Goal: Task Accomplishment & Management: Manage account settings

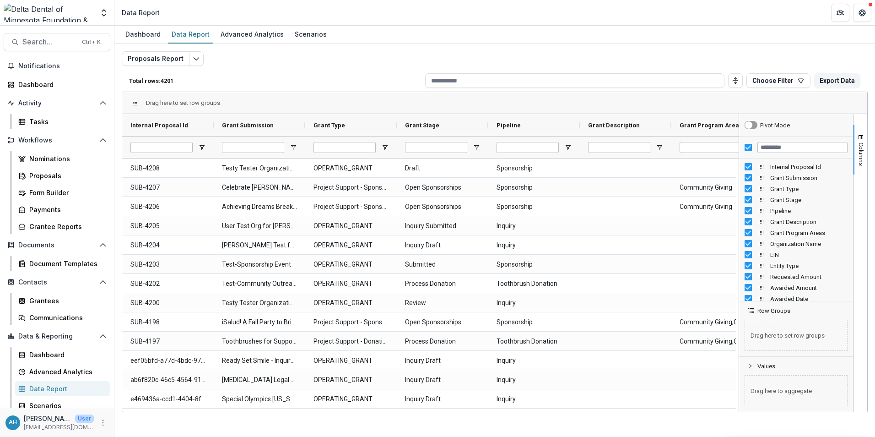
scroll to position [5, 0]
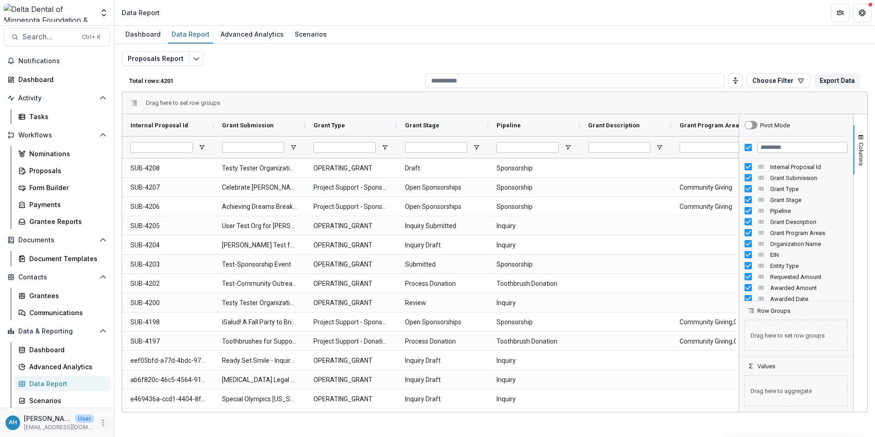
click at [99, 421] on icon "More" at bounding box center [102, 422] width 7 height 7
click at [45, 168] on div "Proposals" at bounding box center [66, 171] width 74 height 10
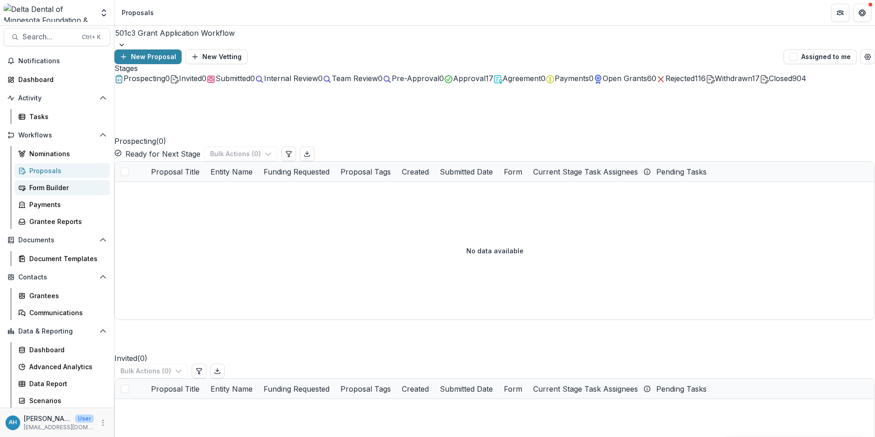
click at [42, 191] on div "Form Builder" at bounding box center [66, 188] width 74 height 10
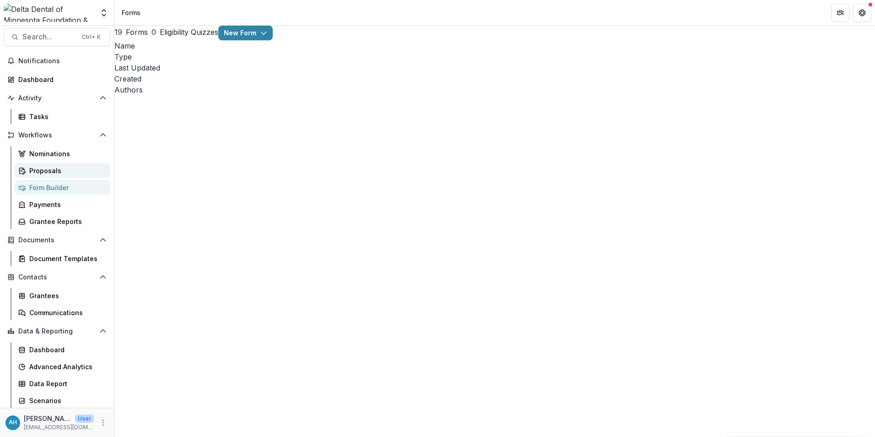
click at [49, 169] on div "Proposals" at bounding box center [66, 171] width 74 height 10
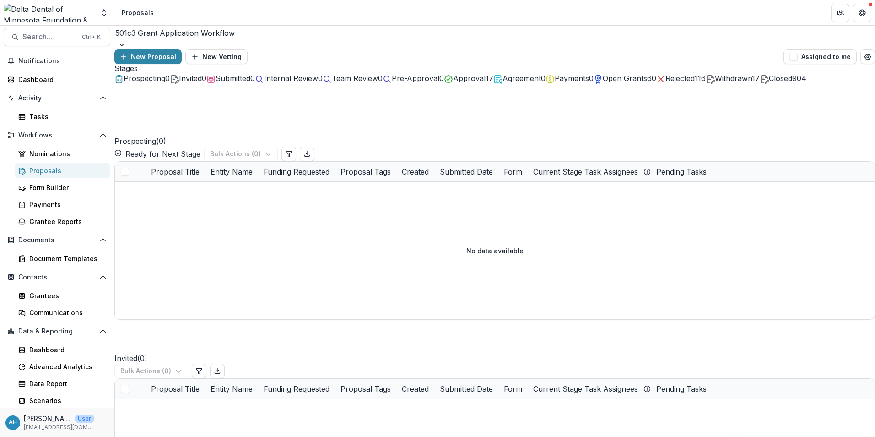
click at [194, 39] on div at bounding box center [494, 33] width 759 height 13
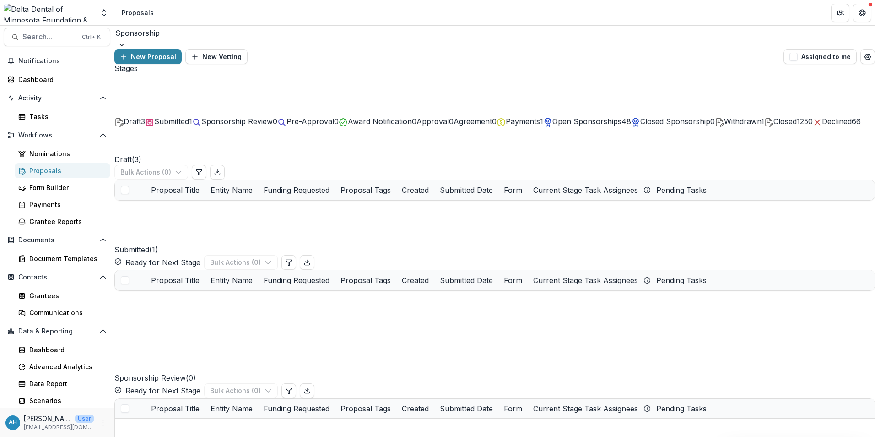
click at [163, 39] on div at bounding box center [494, 33] width 759 height 13
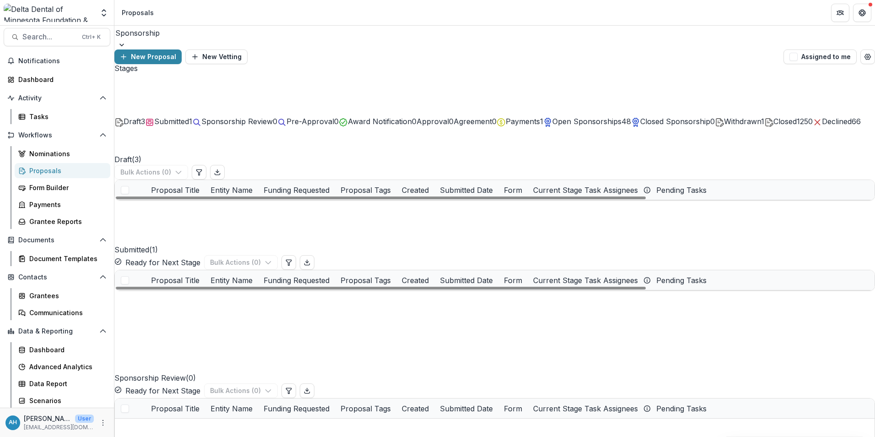
click at [221, 305] on link "Test-Sponsorship Event" at bounding box center [205, 300] width 77 height 10
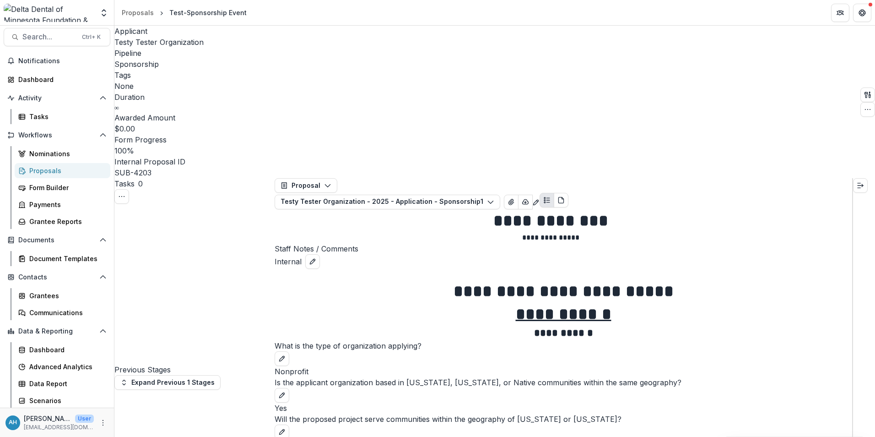
select select "**********"
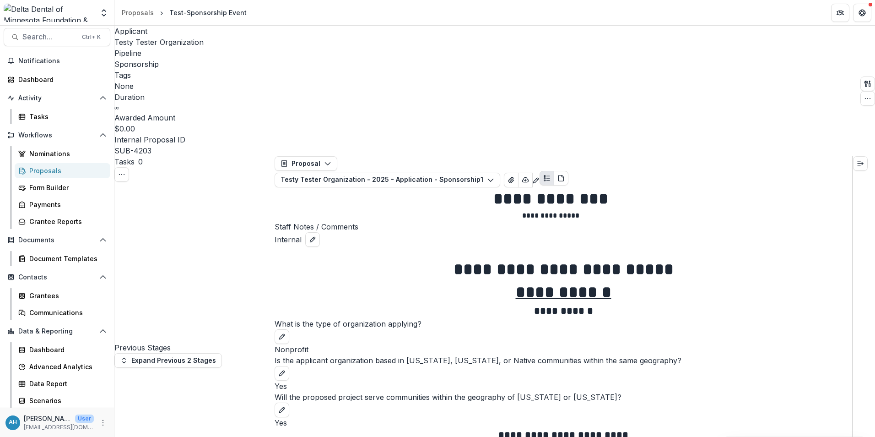
select select "**********"
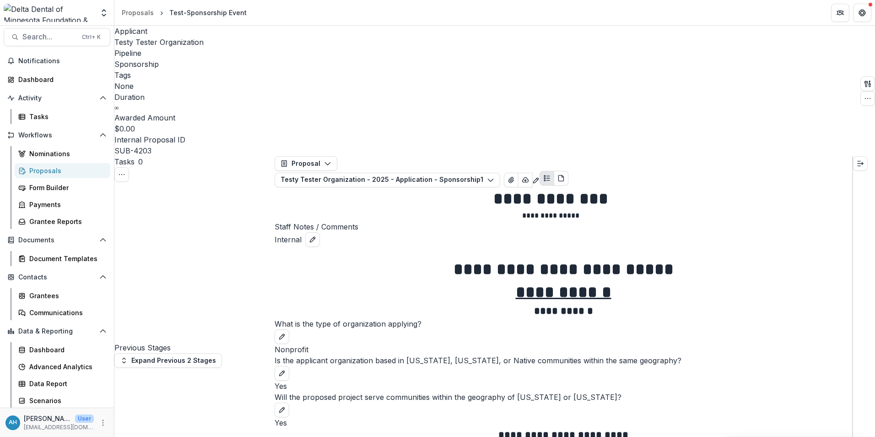
scroll to position [46, 0]
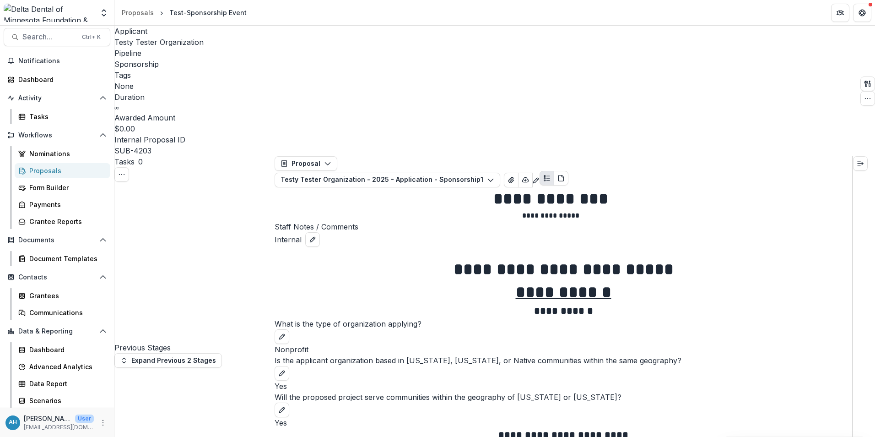
click at [39, 115] on div "Tasks" at bounding box center [66, 117] width 74 height 10
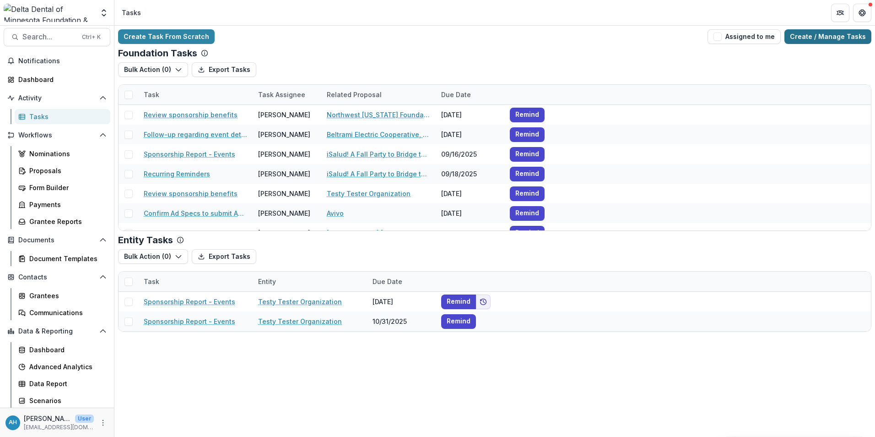
click at [830, 37] on link "Create / Manage Tasks" at bounding box center [827, 36] width 87 height 15
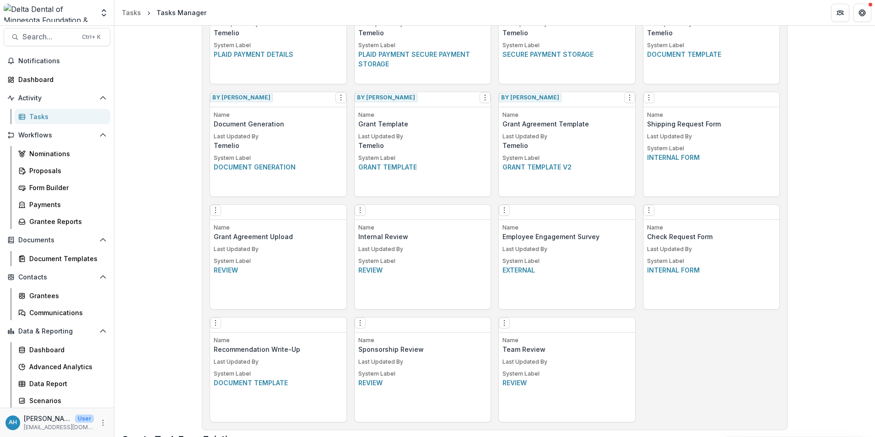
scroll to position [549, 0]
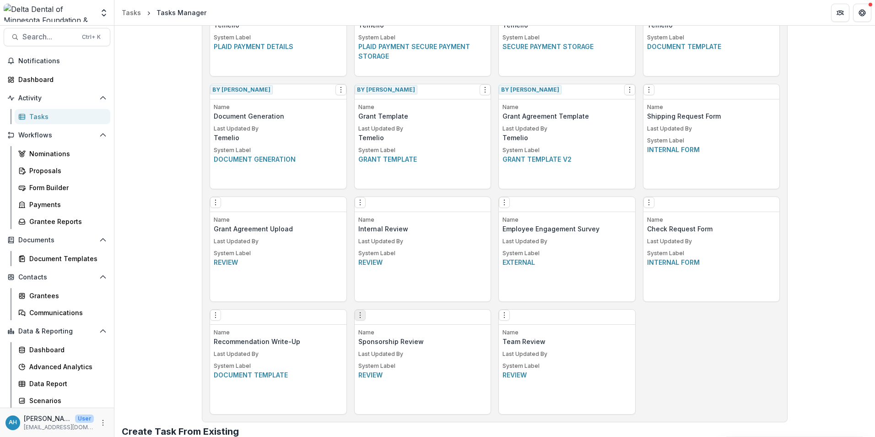
click at [364, 319] on icon "Options" at bounding box center [359, 314] width 7 height 7
click at [446, 317] on div "Edit Make a Copy Create Task From Template Delete Task" at bounding box center [423, 316] width 136 height 15
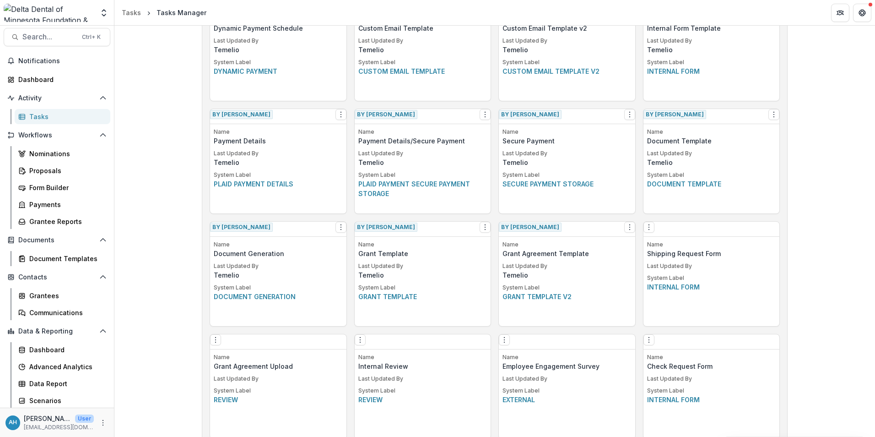
scroll to position [366, 0]
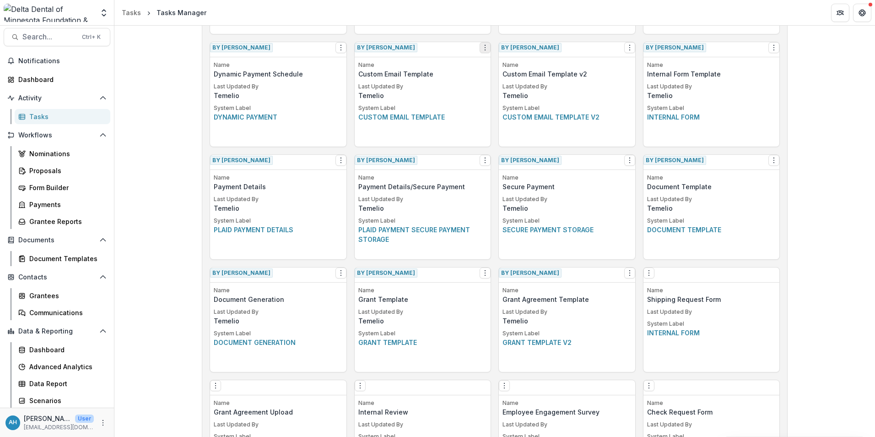
click at [481, 50] on icon "Options" at bounding box center [484, 47] width 7 height 7
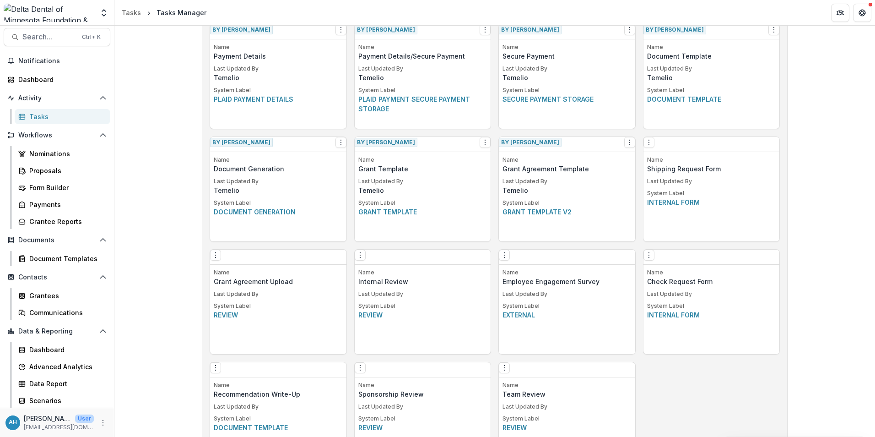
scroll to position [549, 0]
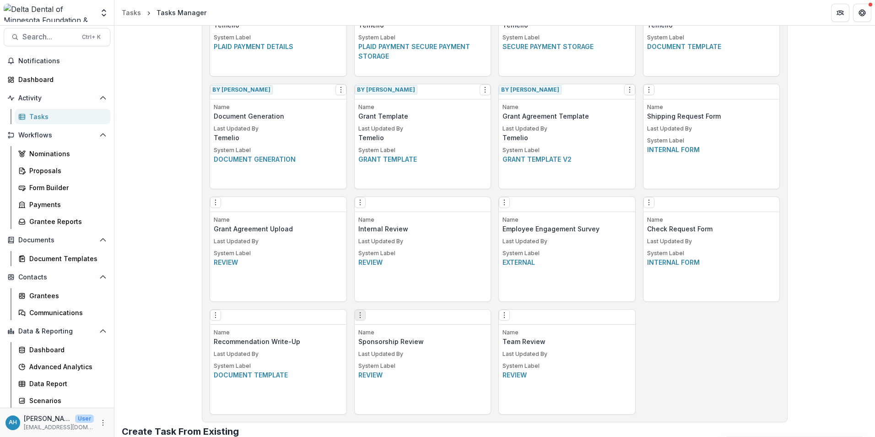
click at [362, 317] on icon "Options" at bounding box center [359, 314] width 7 height 7
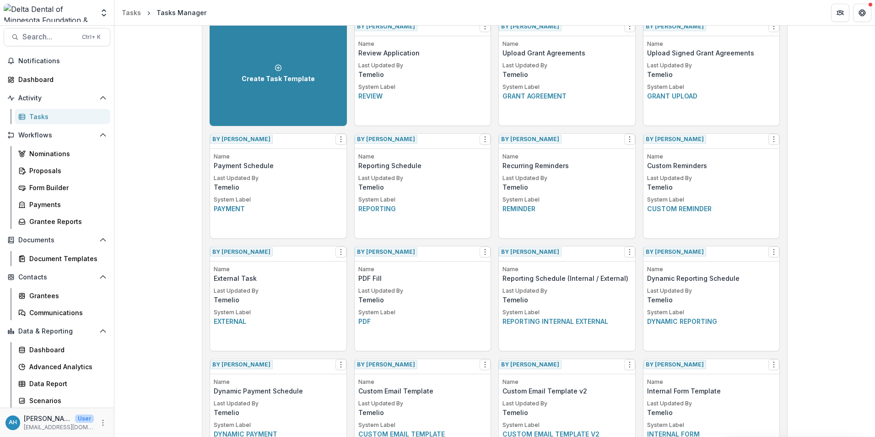
scroll to position [0, 0]
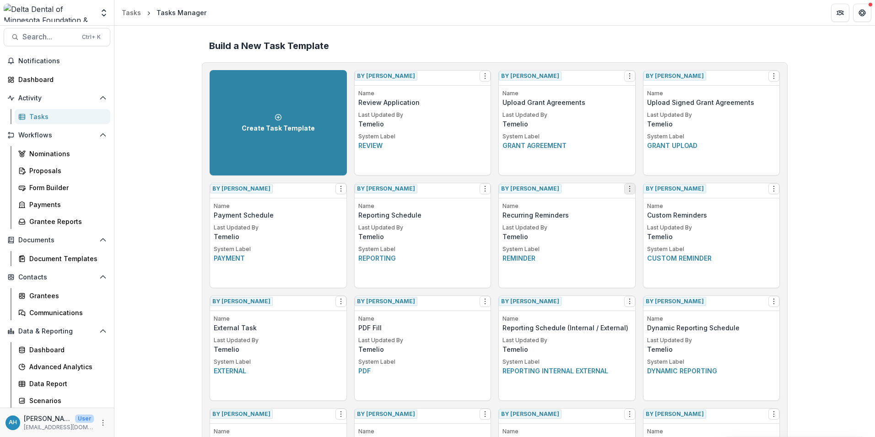
click at [626, 192] on icon "Options" at bounding box center [629, 188] width 7 height 7
click at [99, 424] on icon "More" at bounding box center [102, 422] width 7 height 7
click at [160, 405] on link "User Settings" at bounding box center [161, 402] width 98 height 15
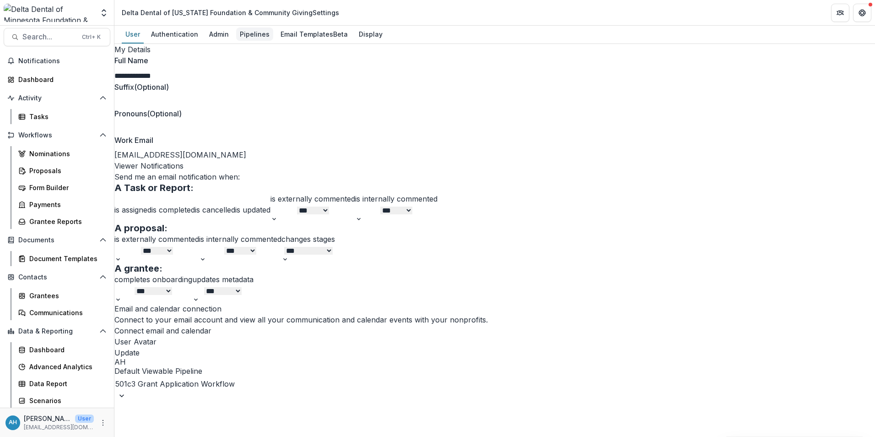
click at [248, 35] on div "Pipelines" at bounding box center [254, 33] width 37 height 13
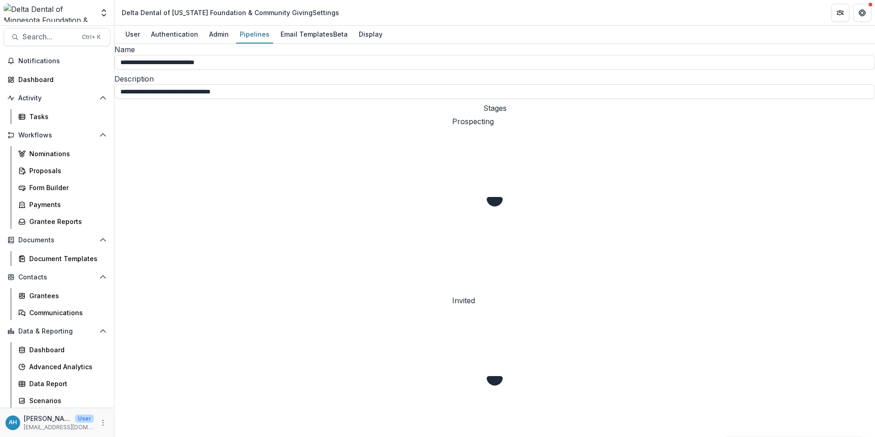
scroll to position [46, 0]
select select "******"
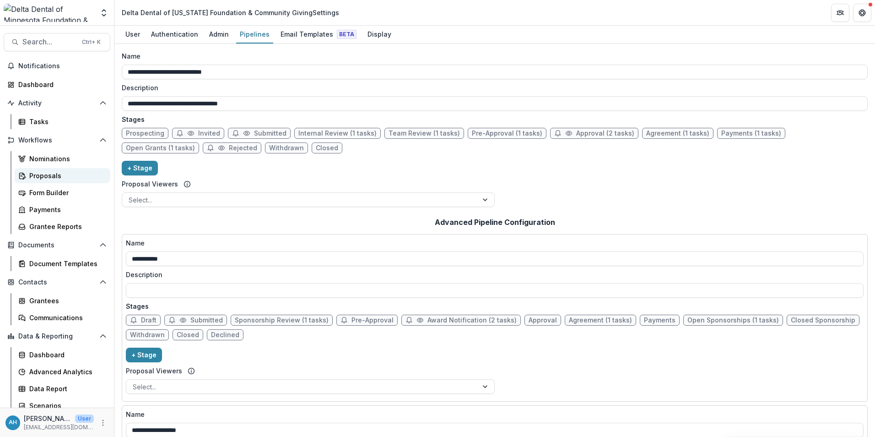
click at [47, 175] on div "Proposals" at bounding box center [66, 176] width 74 height 10
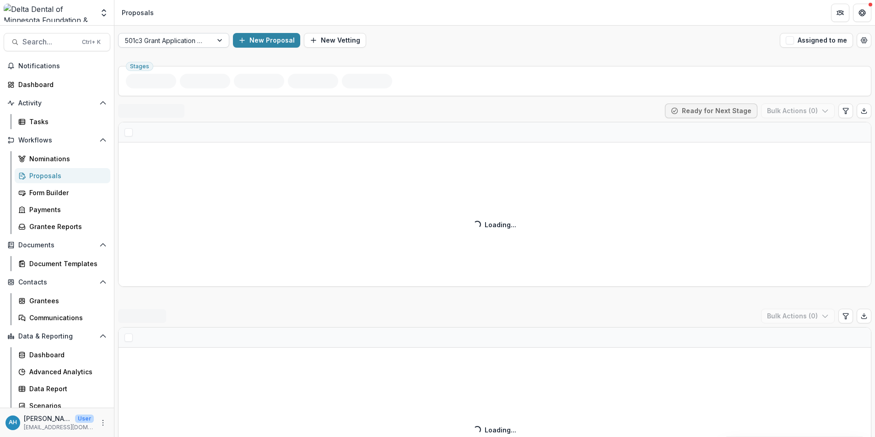
click at [183, 43] on div at bounding box center [165, 40] width 81 height 11
click at [183, 39] on div at bounding box center [165, 40] width 81 height 11
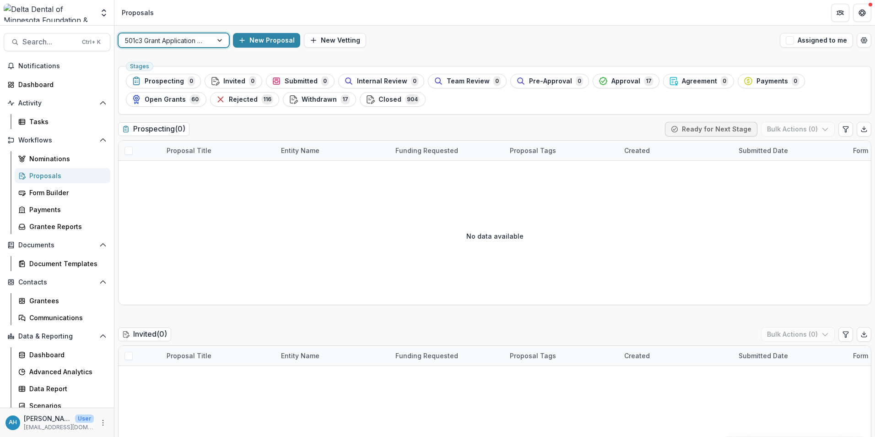
click at [182, 38] on div at bounding box center [165, 40] width 81 height 11
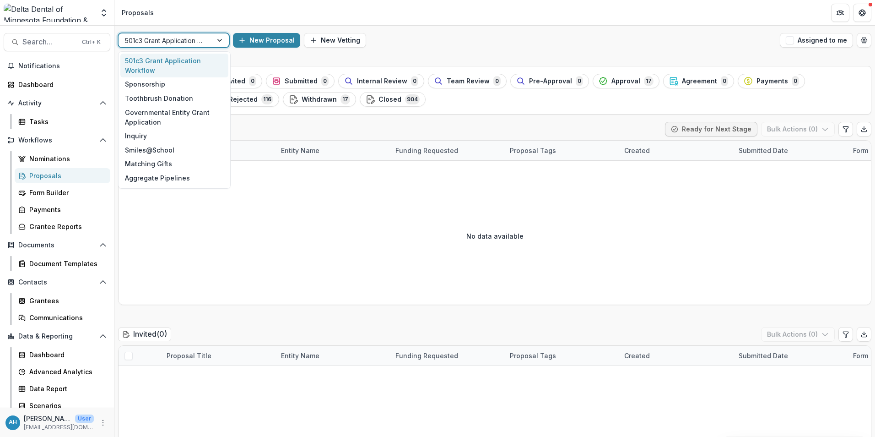
click at [182, 38] on div at bounding box center [165, 40] width 81 height 11
click at [178, 39] on div at bounding box center [165, 40] width 81 height 11
click at [153, 85] on div "Sponsorship" at bounding box center [174, 84] width 108 height 14
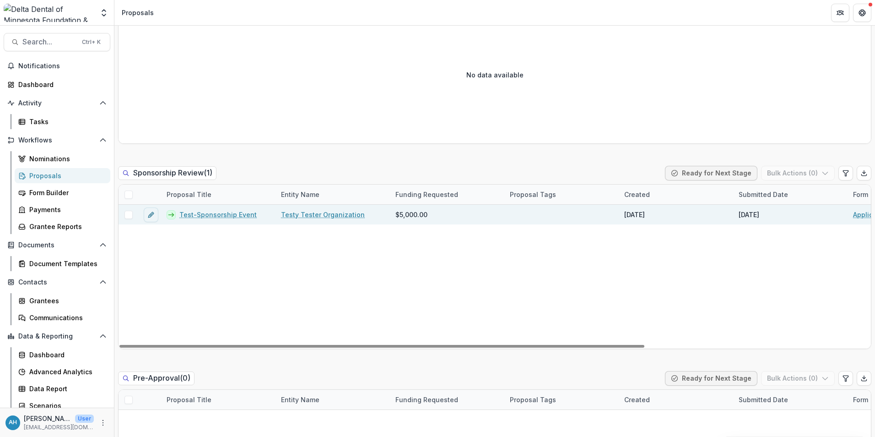
scroll to position [320, 0]
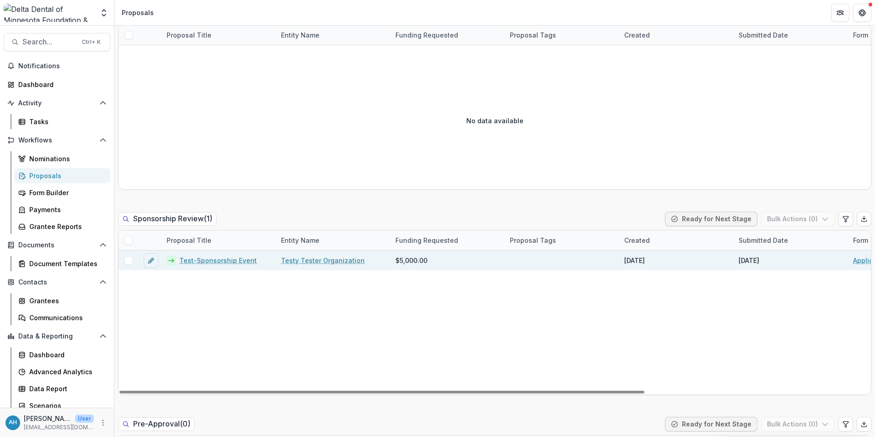
click at [219, 263] on link "Test-Sponsorship Event" at bounding box center [217, 260] width 77 height 10
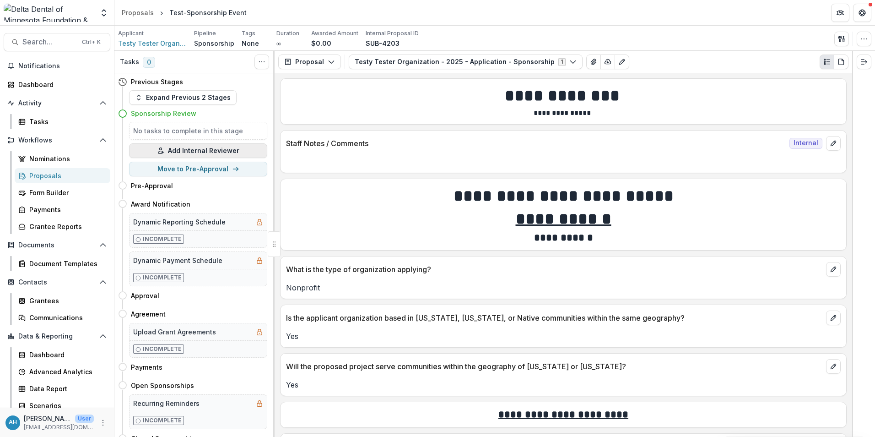
click at [200, 151] on button "Add Internal Reviewer" at bounding box center [198, 150] width 138 height 15
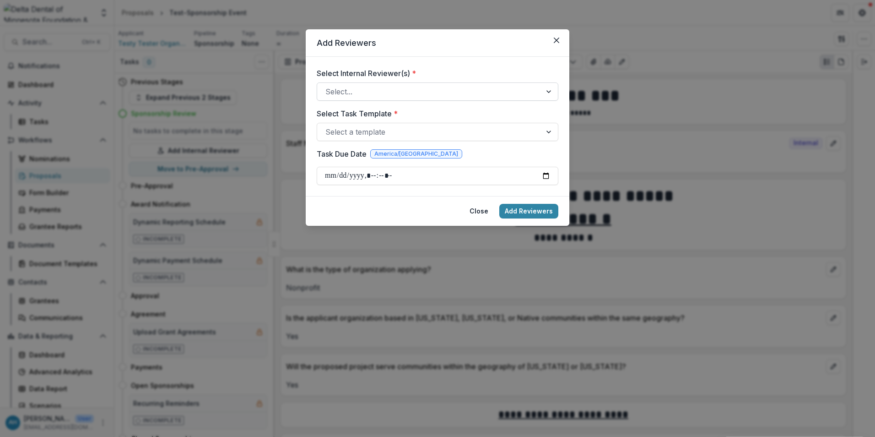
click at [397, 92] on div at bounding box center [429, 91] width 208 height 13
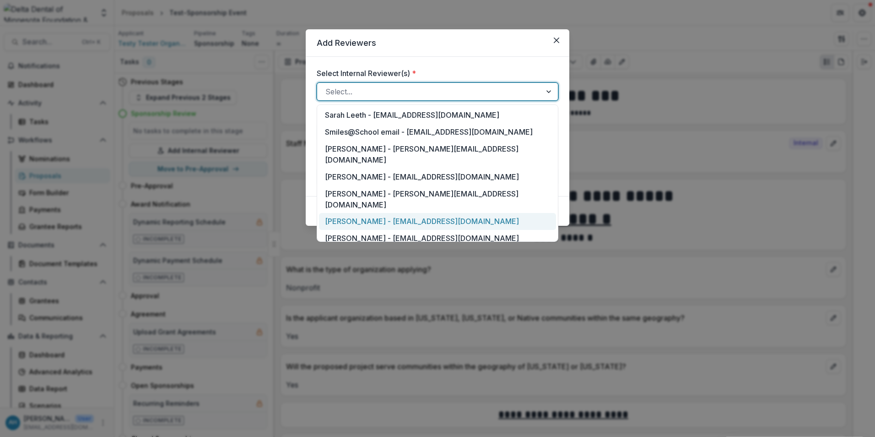
click at [358, 213] on div "[PERSON_NAME] - [EMAIL_ADDRESS][DOMAIN_NAME]" at bounding box center [437, 221] width 237 height 17
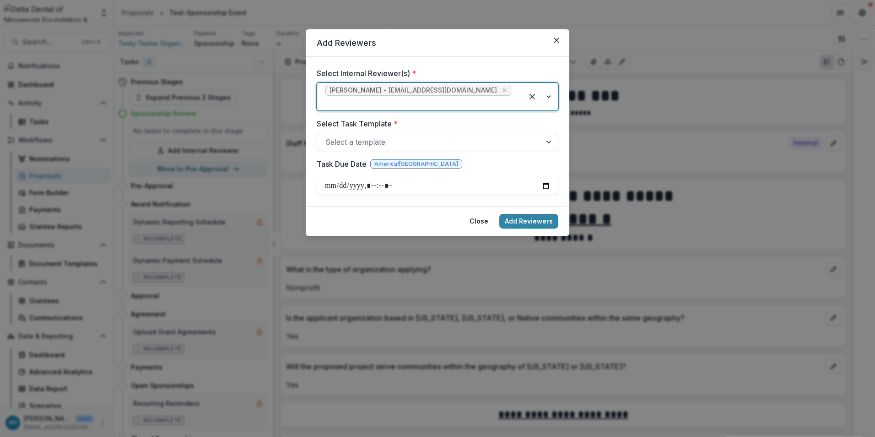
click at [387, 135] on div at bounding box center [429, 141] width 208 height 13
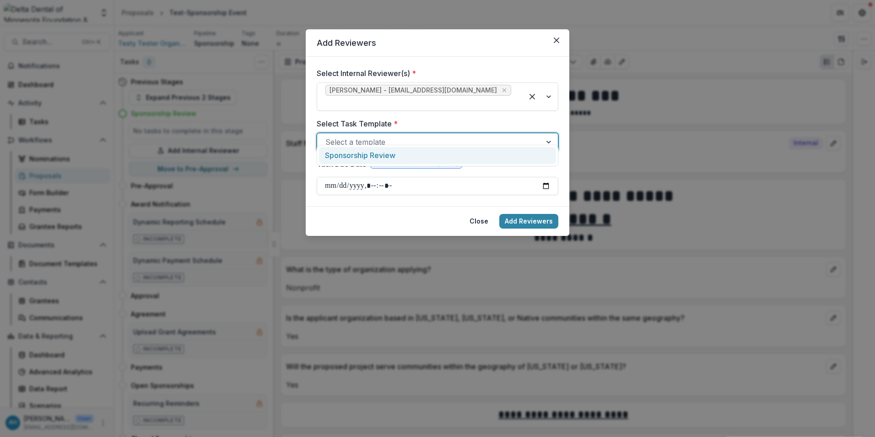
click at [379, 157] on div "Sponsorship Review" at bounding box center [437, 155] width 237 height 17
click at [426, 177] on input "Task Due Date" at bounding box center [438, 186] width 242 height 18
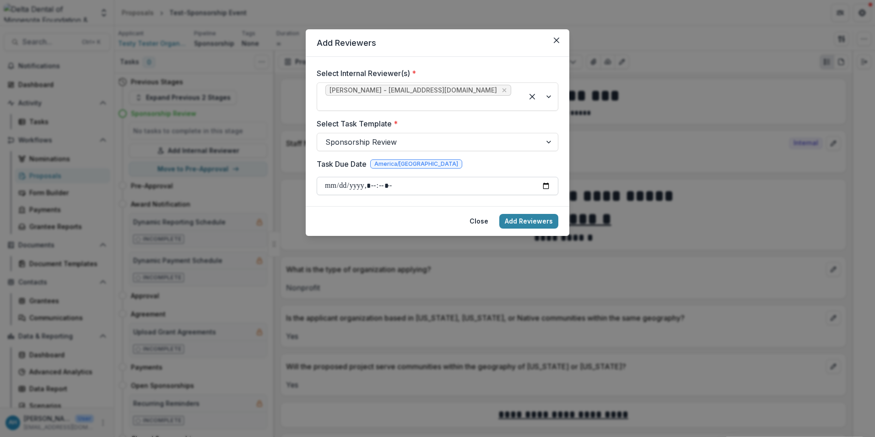
click at [547, 177] on input "Task Due Date" at bounding box center [438, 186] width 242 height 18
type input "**********"
click at [539, 214] on button "Add Reviewers" at bounding box center [528, 221] width 59 height 15
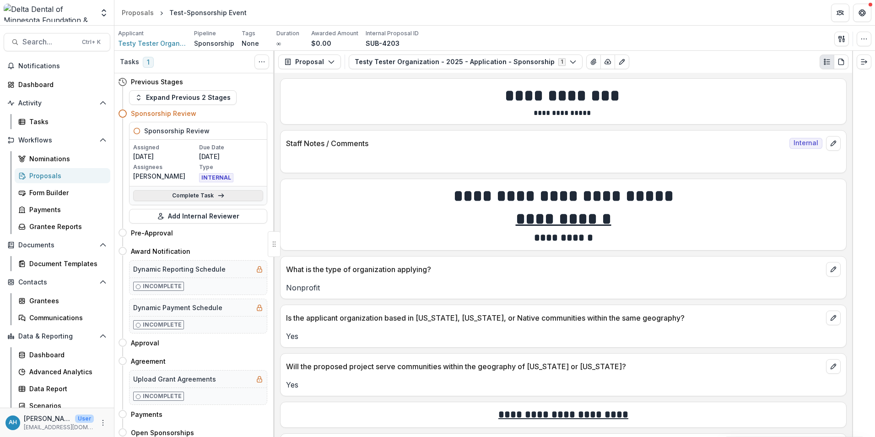
click at [187, 195] on link "Complete Task" at bounding box center [198, 195] width 130 height 11
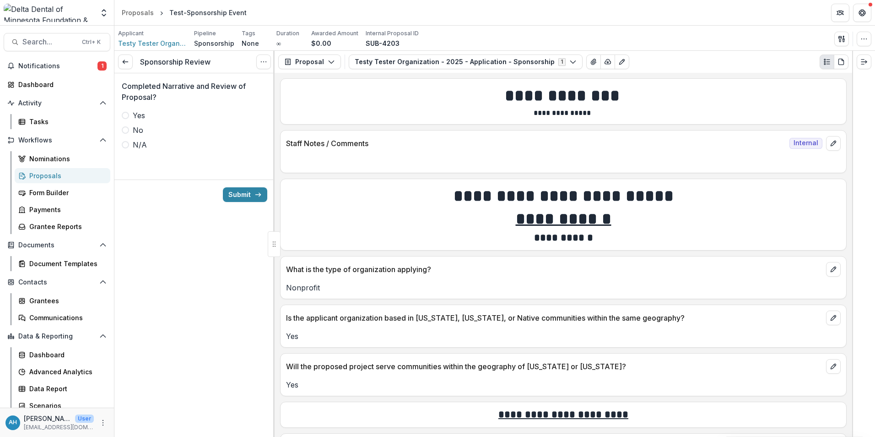
click at [125, 114] on span at bounding box center [125, 115] width 7 height 7
click at [231, 193] on button "Submit" at bounding box center [245, 194] width 44 height 15
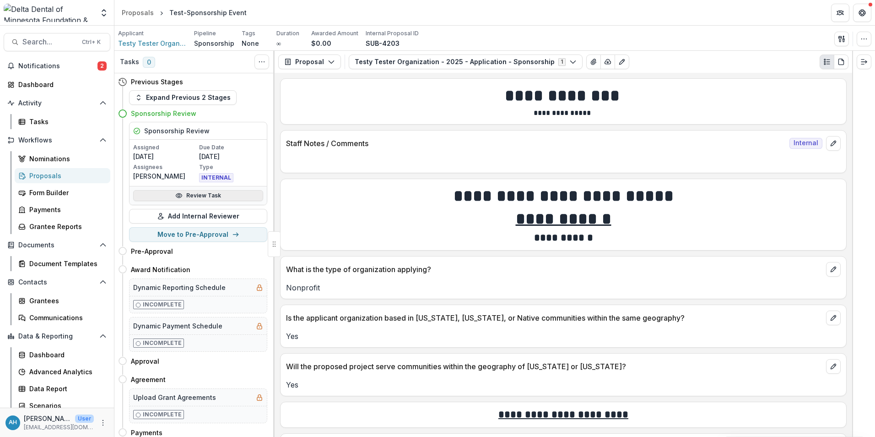
click at [204, 195] on link "Review Task" at bounding box center [198, 195] width 130 height 11
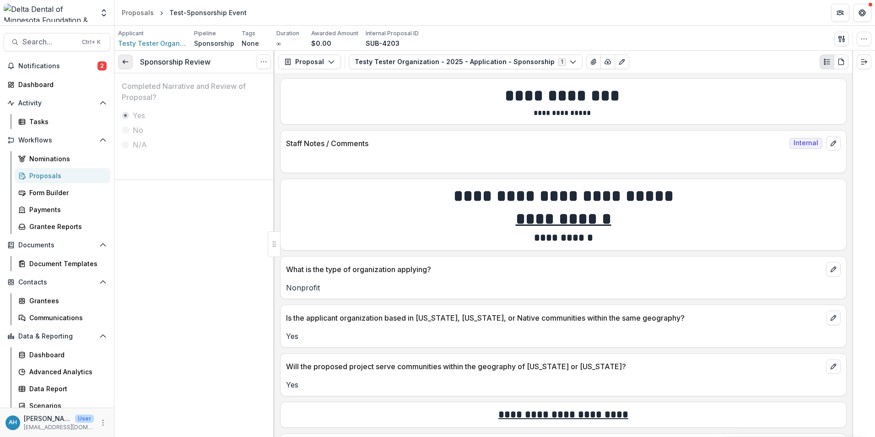
click at [124, 66] on link at bounding box center [125, 61] width 15 height 15
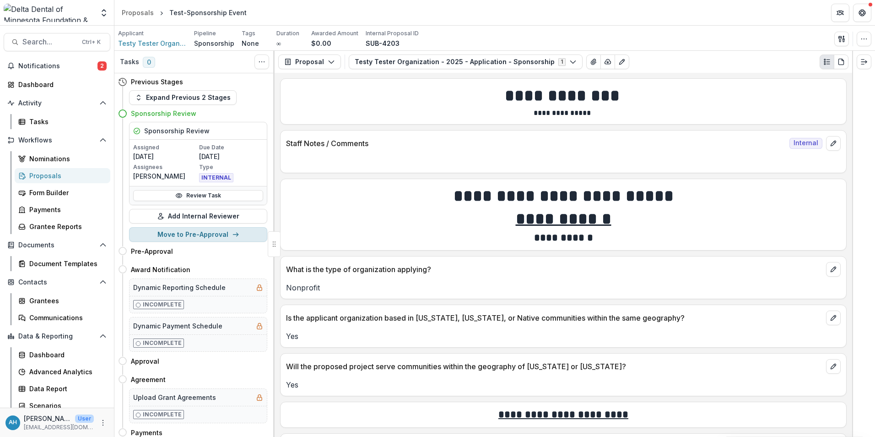
click at [197, 237] on button "Move to Pre-Approval" at bounding box center [198, 234] width 138 height 15
select select "**********"
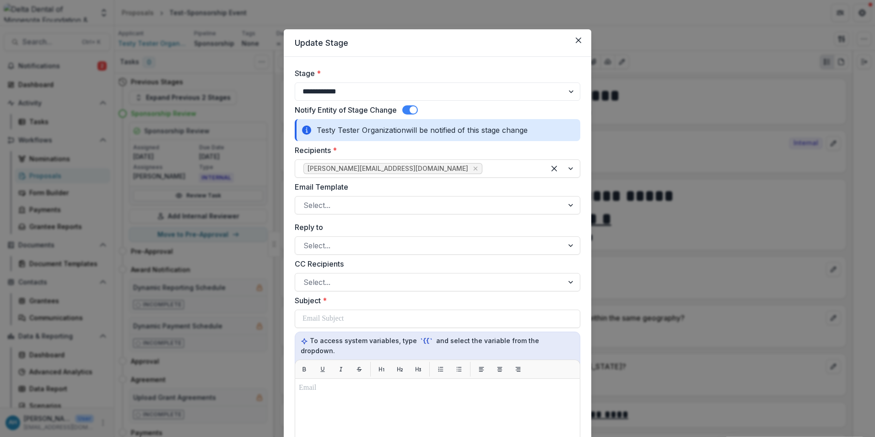
click at [411, 111] on span at bounding box center [413, 109] width 7 height 7
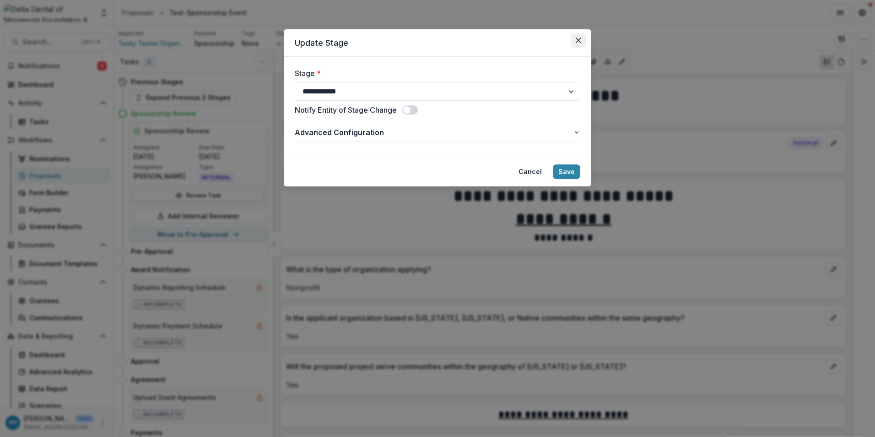
click at [579, 40] on icon "Close" at bounding box center [578, 40] width 5 height 5
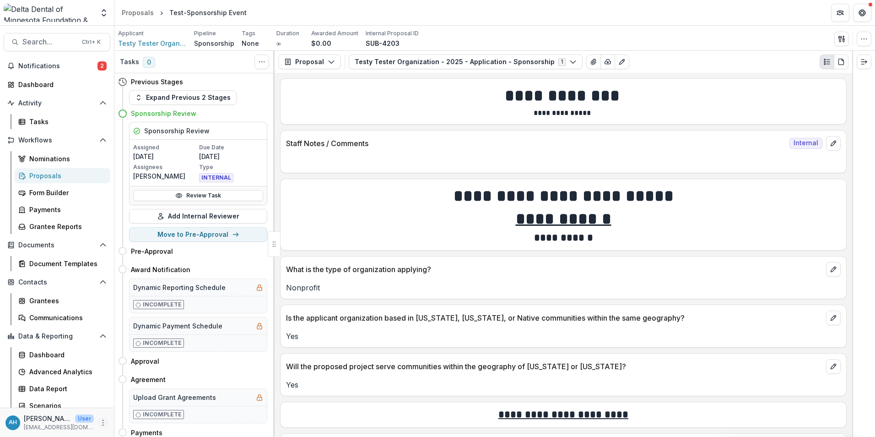
click at [99, 423] on icon "More" at bounding box center [102, 422] width 7 height 7
click at [150, 406] on link "User Settings" at bounding box center [161, 402] width 98 height 15
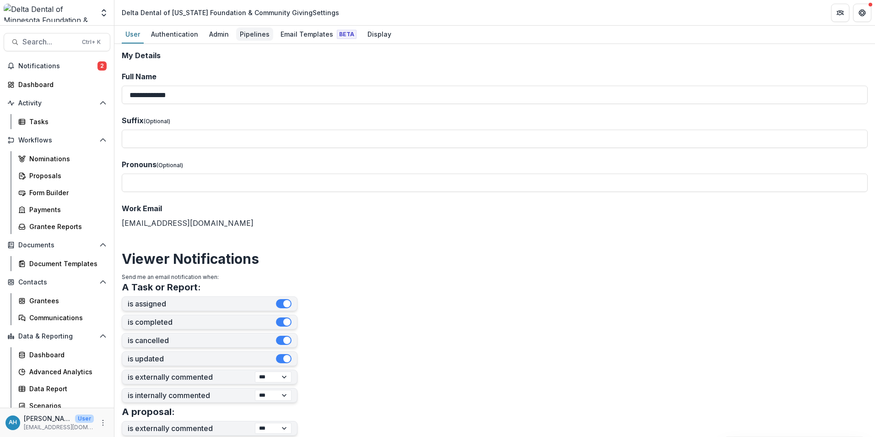
click at [250, 35] on div "Pipelines" at bounding box center [254, 33] width 37 height 13
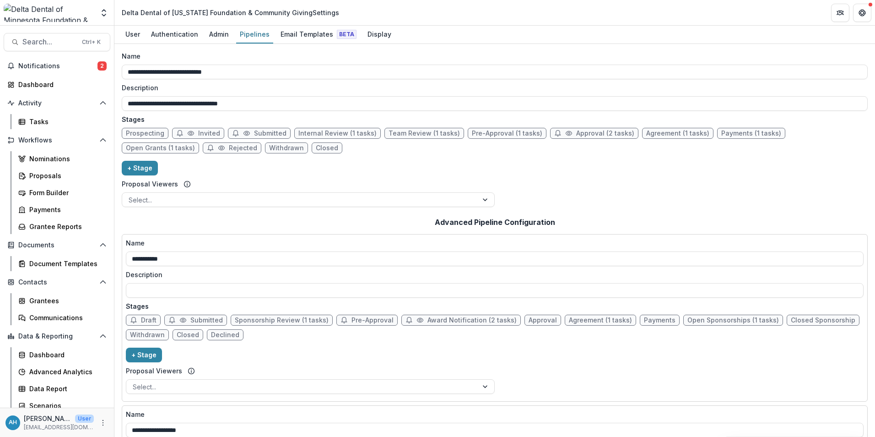
click at [362, 320] on span "Pre-Approval" at bounding box center [372, 320] width 42 height 8
select select "******"
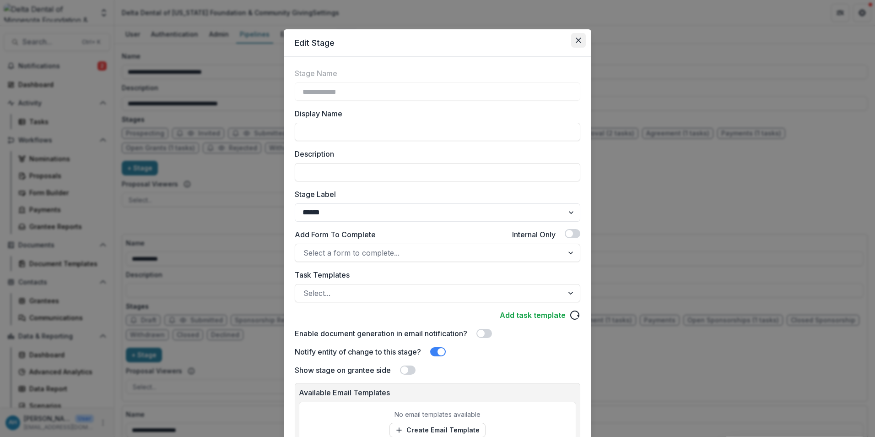
click at [576, 38] on icon "Close" at bounding box center [578, 40] width 5 height 5
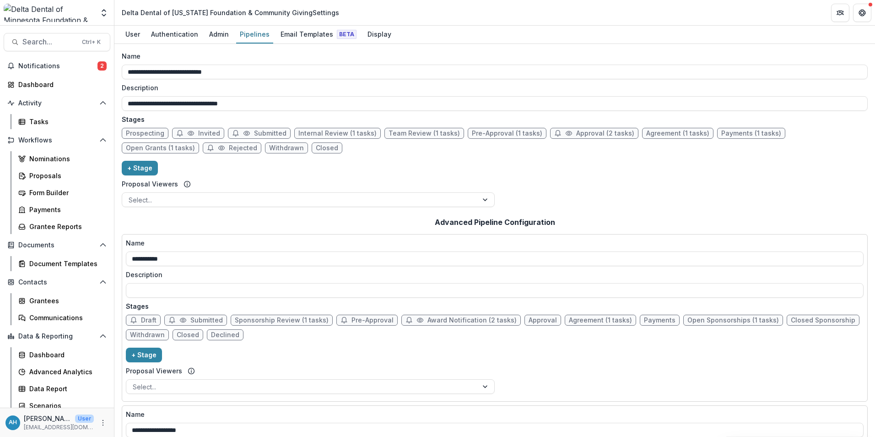
drag, startPoint x: 355, startPoint y: 320, endPoint x: 351, endPoint y: 349, distance: 28.7
click at [351, 349] on div "**********" at bounding box center [495, 317] width 738 height 159
click at [359, 319] on span "Pre-Approval" at bounding box center [372, 320] width 42 height 8
select select "******"
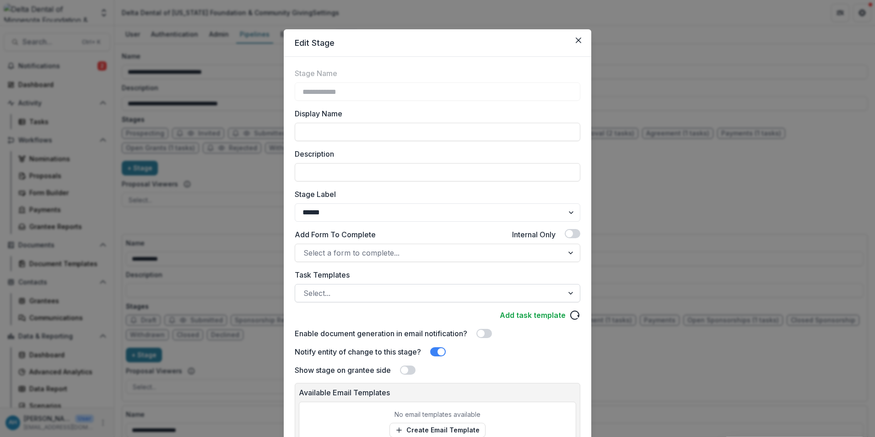
click at [377, 297] on div at bounding box center [429, 292] width 252 height 13
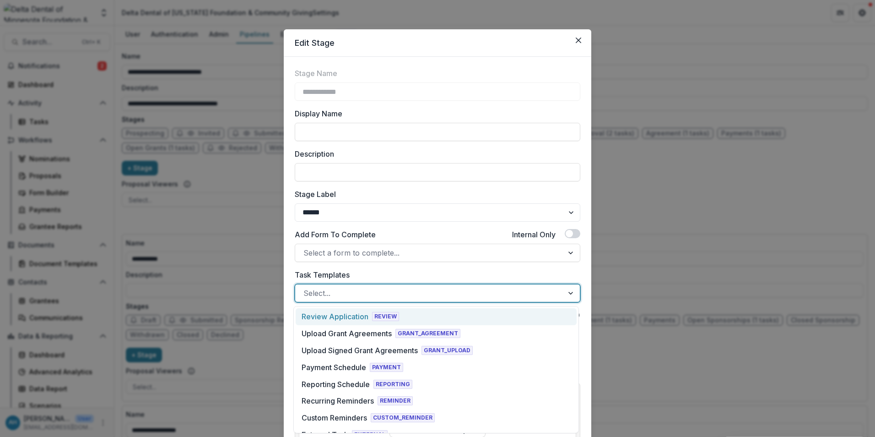
click at [389, 271] on label "Task Templates" at bounding box center [435, 274] width 280 height 11
click at [306, 287] on input "Task Templates" at bounding box center [304, 292] width 2 height 11
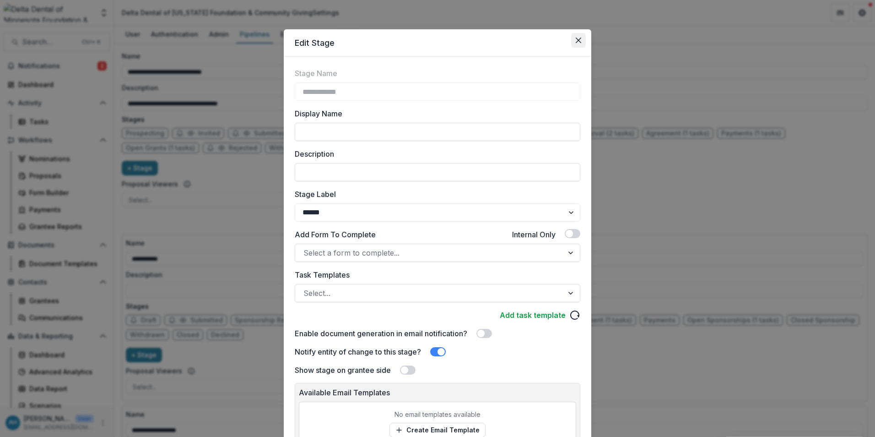
click at [575, 37] on button "Close" at bounding box center [578, 40] width 15 height 15
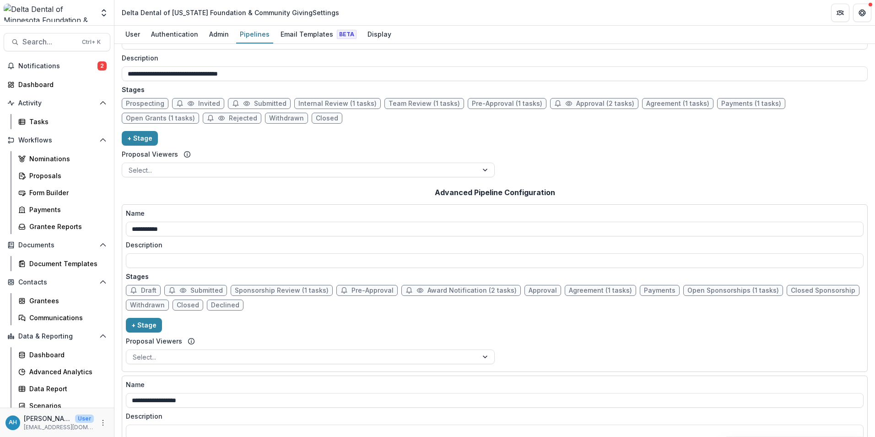
scroll to position [46, 0]
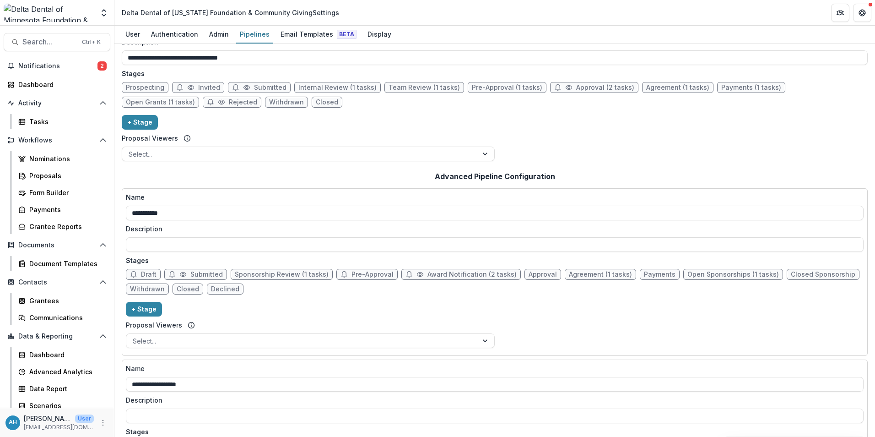
click at [357, 275] on span "Pre-Approval" at bounding box center [372, 274] width 42 height 8
select select "******"
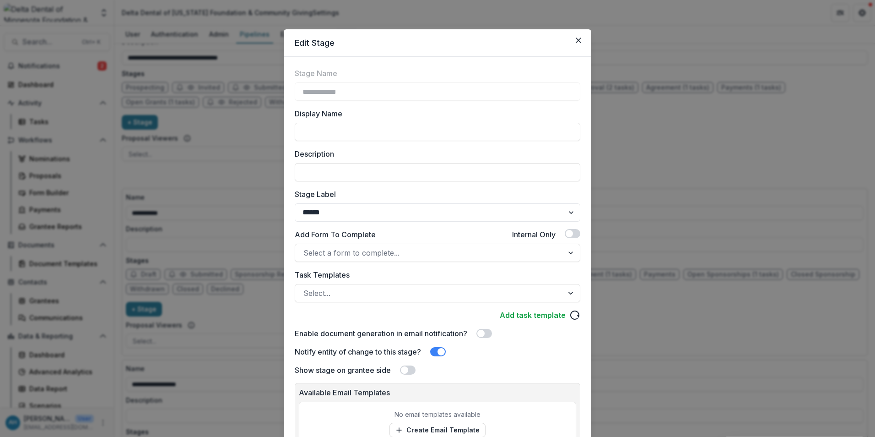
click at [357, 275] on label "Task Templates" at bounding box center [435, 274] width 280 height 11
click at [306, 287] on input "Task Templates" at bounding box center [304, 292] width 2 height 11
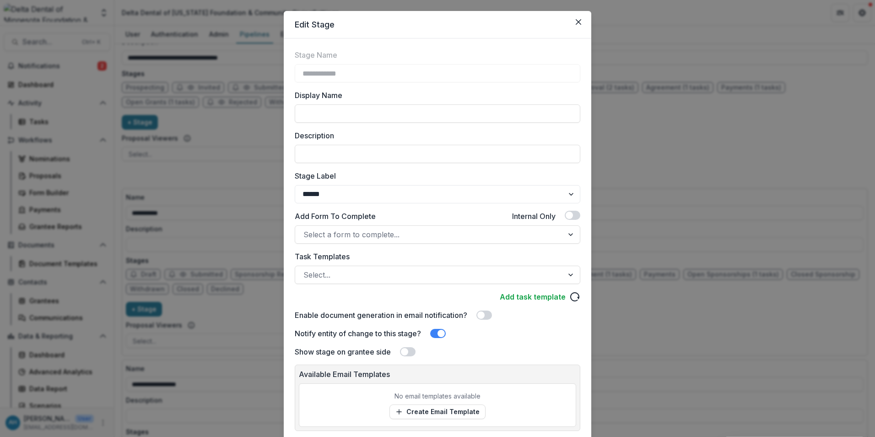
scroll to position [0, 0]
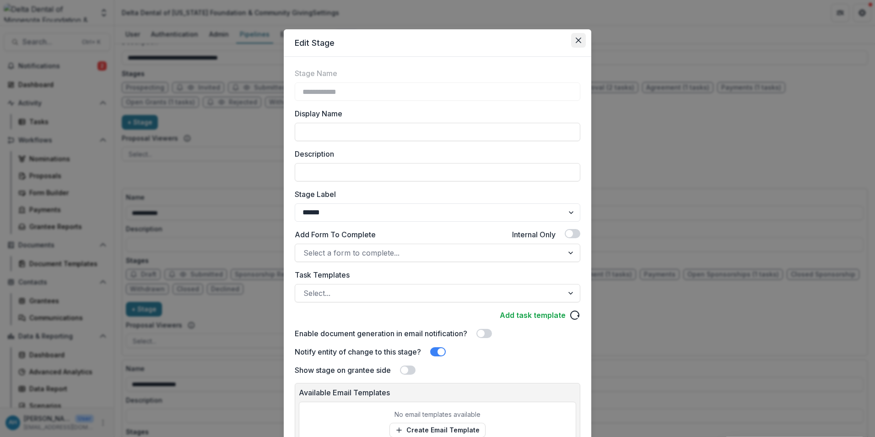
click at [581, 43] on button "Close" at bounding box center [578, 40] width 15 height 15
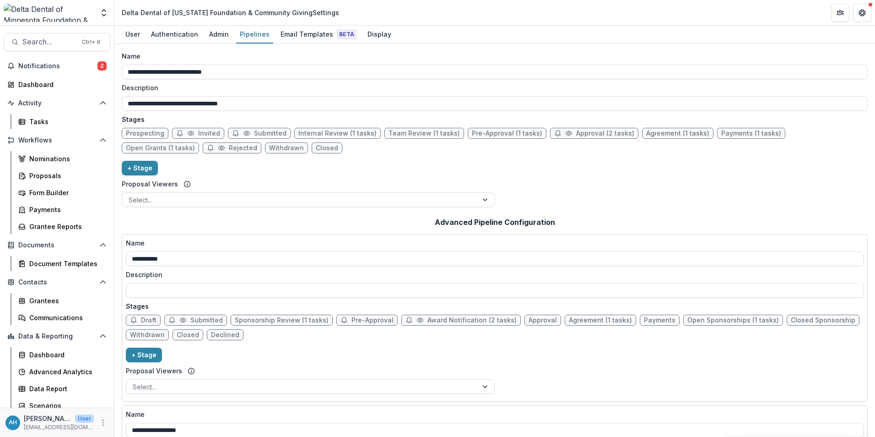
click at [367, 319] on span "Pre-Approval" at bounding box center [372, 320] width 42 height 8
select select "******"
click at [367, 319] on div "**********" at bounding box center [437, 222] width 280 height 301
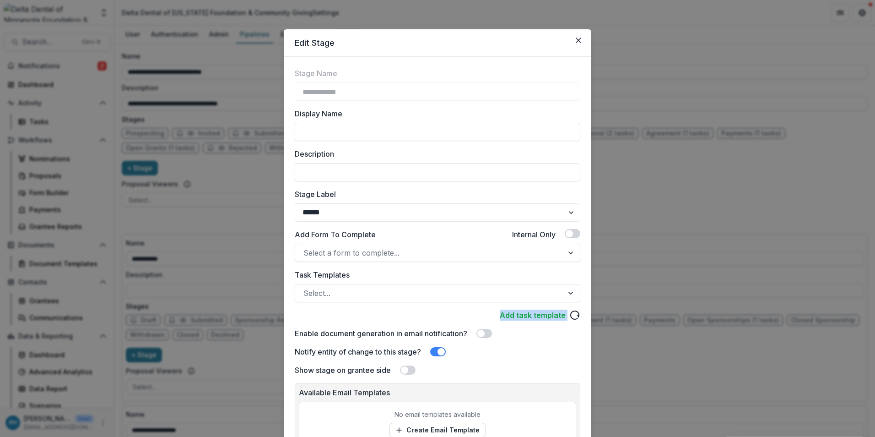
click at [367, 319] on div "Add task template" at bounding box center [438, 314] width 286 height 11
click at [582, 40] on button "Close" at bounding box center [578, 40] width 15 height 15
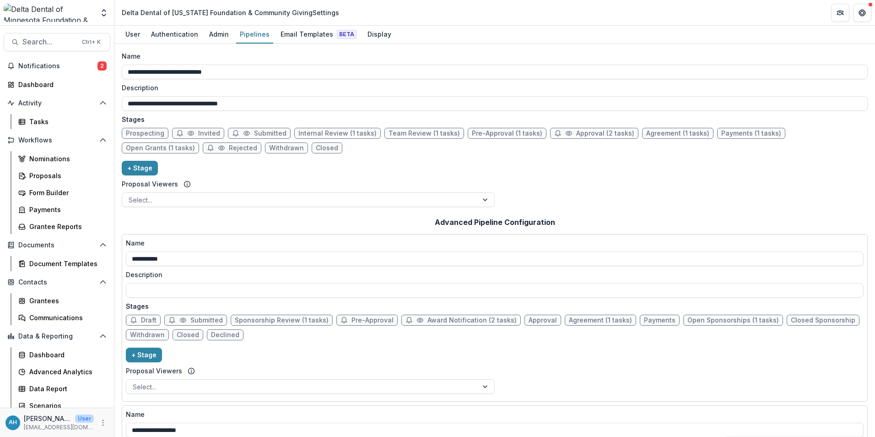
click at [355, 320] on span "Pre-Approval" at bounding box center [372, 320] width 42 height 8
select select "******"
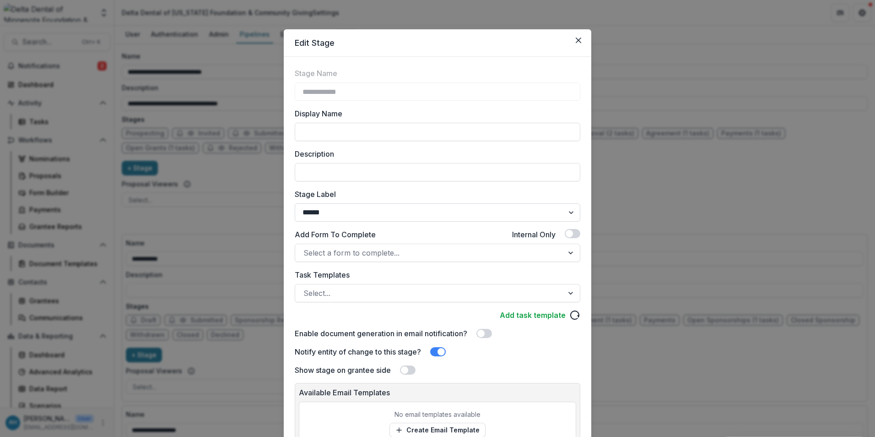
click at [414, 216] on select "******* ***** ********* ****** ******* ******** ******** ******* ********* ****…" at bounding box center [438, 212] width 286 height 18
click at [421, 184] on div "**********" at bounding box center [438, 222] width 286 height 308
click at [576, 38] on icon "Close" at bounding box center [578, 40] width 5 height 5
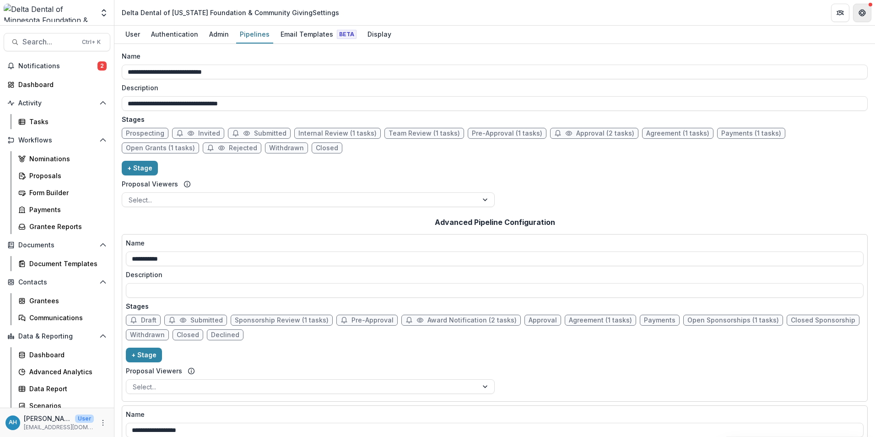
click at [866, 11] on button "Get Help" at bounding box center [862, 13] width 18 height 18
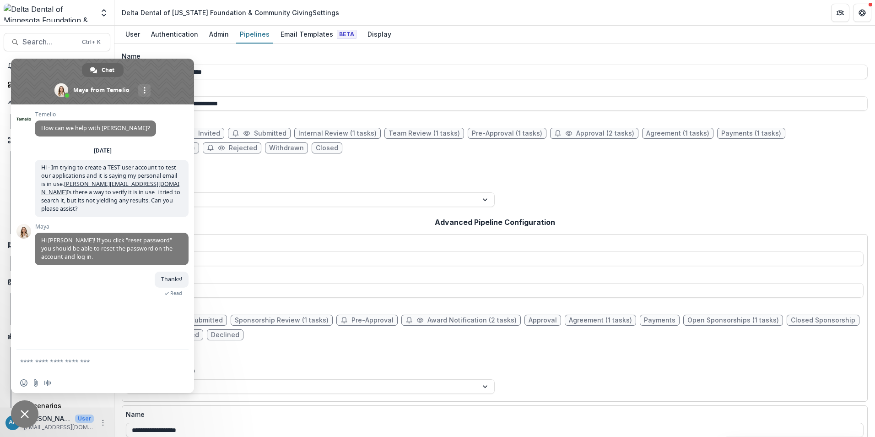
click at [229, 300] on div "**********" at bounding box center [495, 317] width 738 height 159
click at [222, 356] on div "**********" at bounding box center [495, 317] width 738 height 159
click at [243, 53] on div "Name" at bounding box center [492, 56] width 740 height 10
click at [243, 65] on input "**********" at bounding box center [495, 72] width 746 height 15
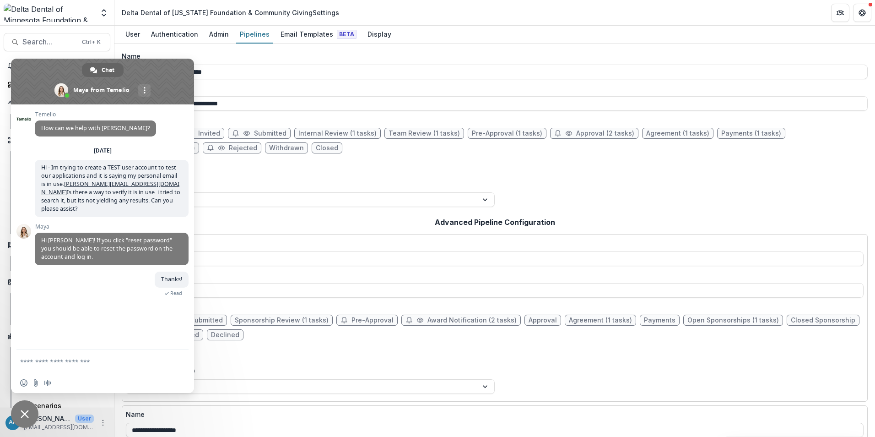
click at [227, 350] on div "**********" at bounding box center [495, 317] width 738 height 159
click at [25, 416] on span "Close chat" at bounding box center [25, 414] width 8 height 8
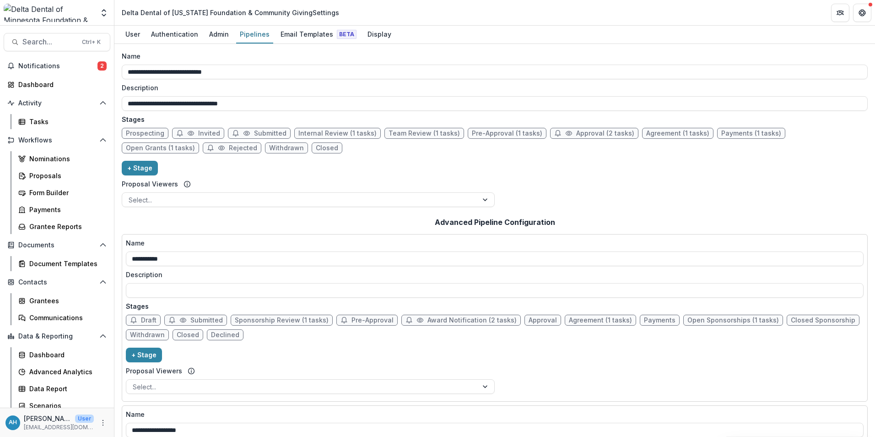
click at [277, 343] on div "Draft Submitted Sponsorship Review (1 tasks) Pre-Approval Award Notification (2…" at bounding box center [495, 328] width 738 height 29
click at [292, 322] on span "Sponsorship Review (1 tasks)" at bounding box center [282, 320] width 94 height 8
select select "******"
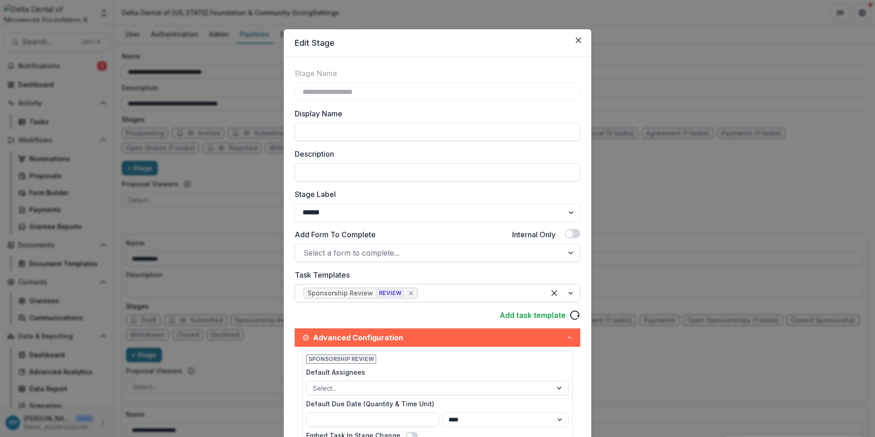
click at [409, 292] on icon "Remove [object Object]" at bounding box center [411, 293] width 4 height 4
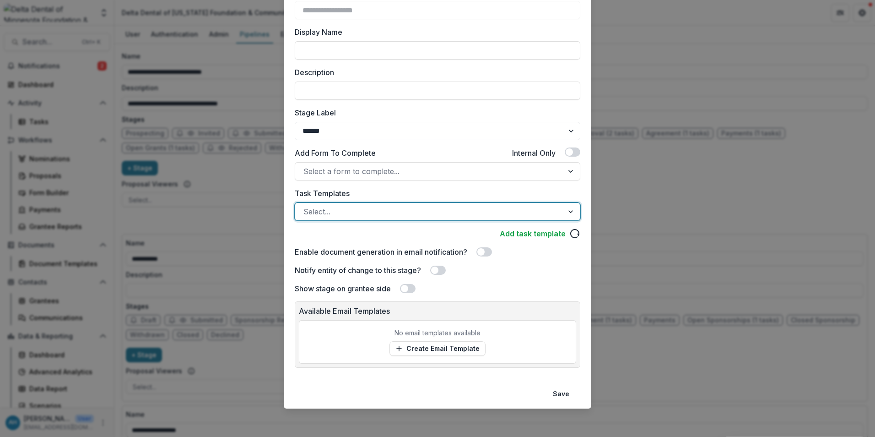
scroll to position [82, 0]
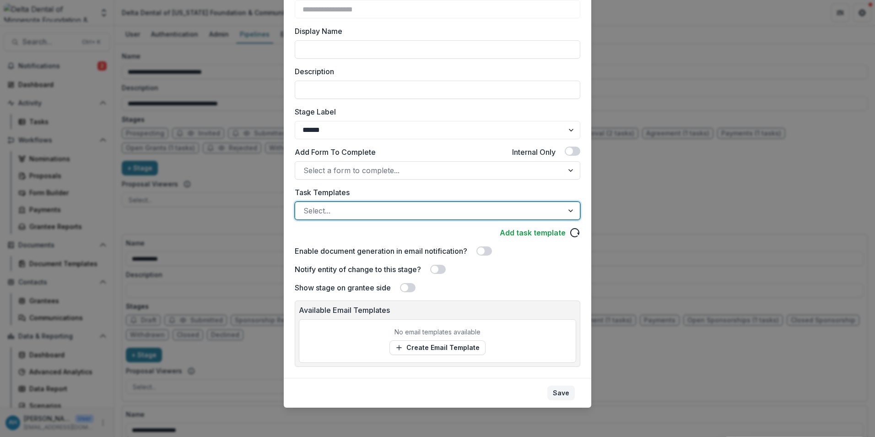
click at [560, 395] on button "Save" at bounding box center [560, 392] width 27 height 15
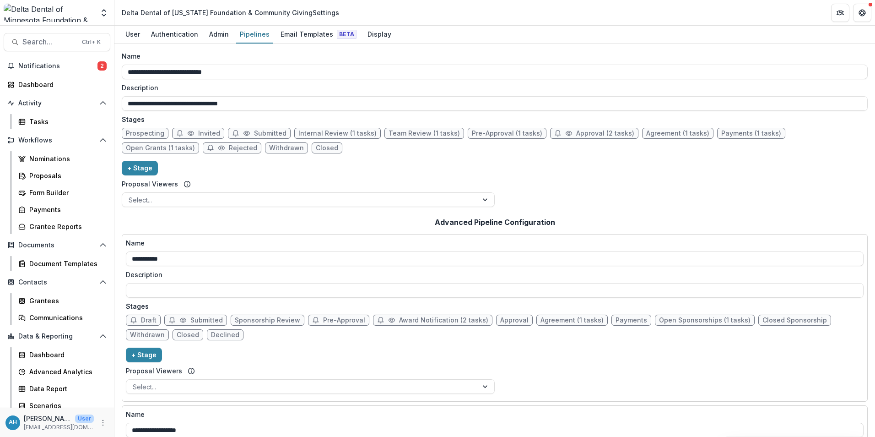
click at [430, 320] on span "Award Notification (2 tasks)" at bounding box center [443, 320] width 89 height 8
select select "********"
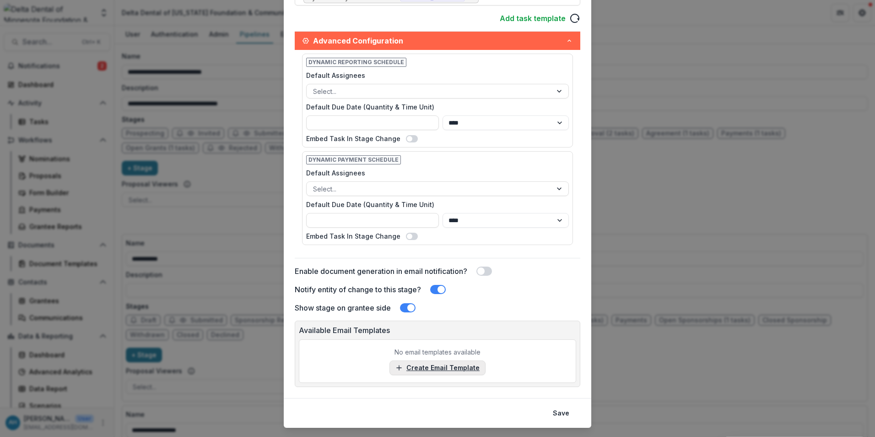
scroll to position [320, 0]
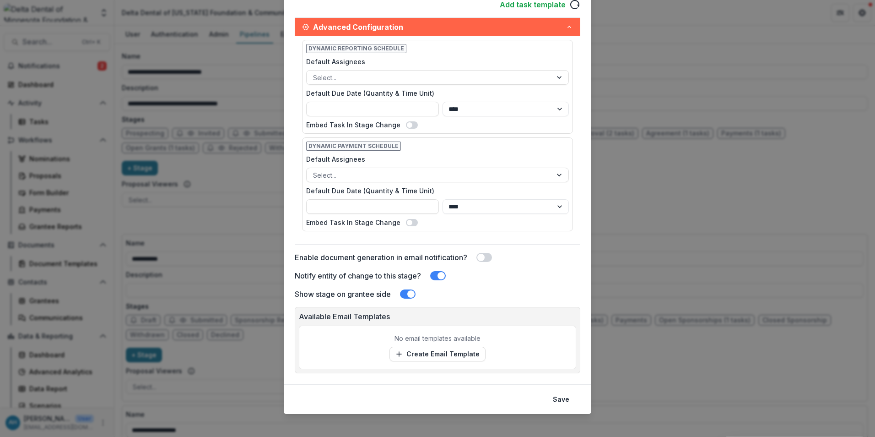
click at [643, 10] on div "**********" at bounding box center [437, 218] width 875 height 437
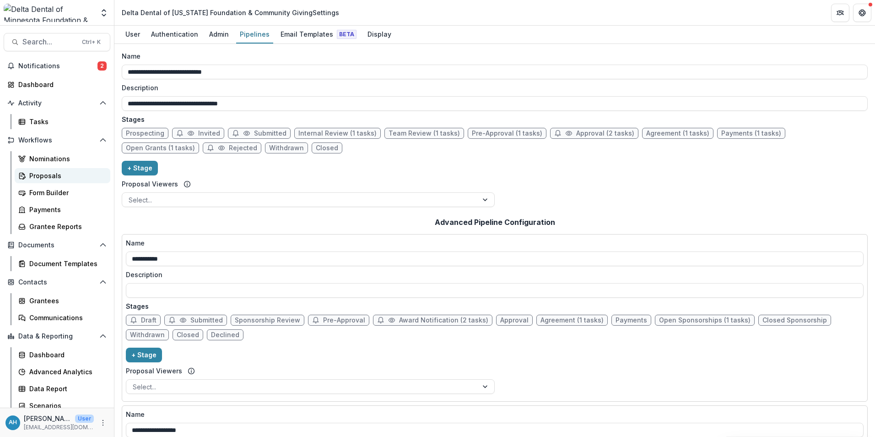
click at [41, 174] on div "Proposals" at bounding box center [66, 176] width 74 height 10
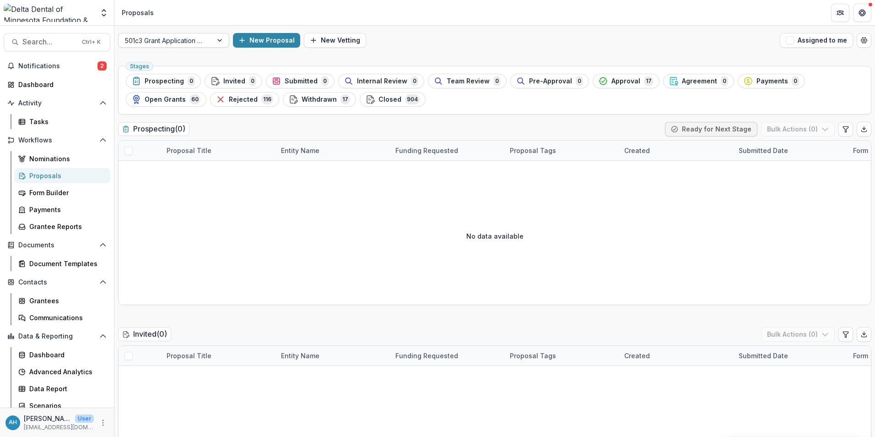
click at [197, 42] on div at bounding box center [165, 40] width 81 height 11
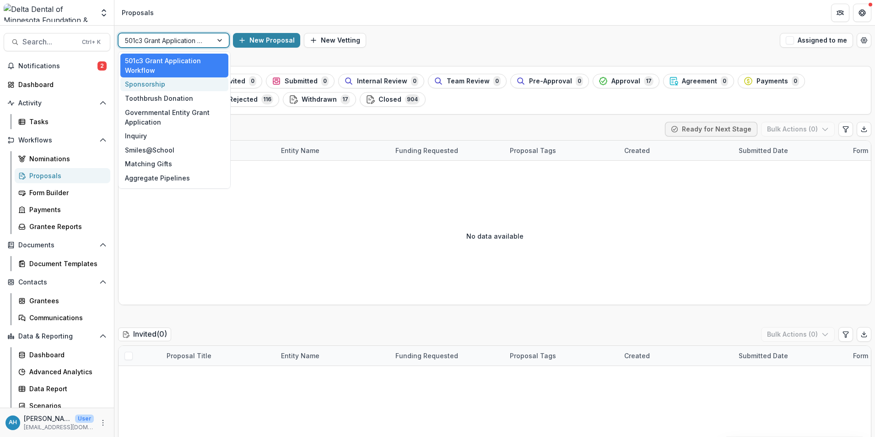
click at [162, 83] on div "Sponsorship" at bounding box center [174, 84] width 108 height 14
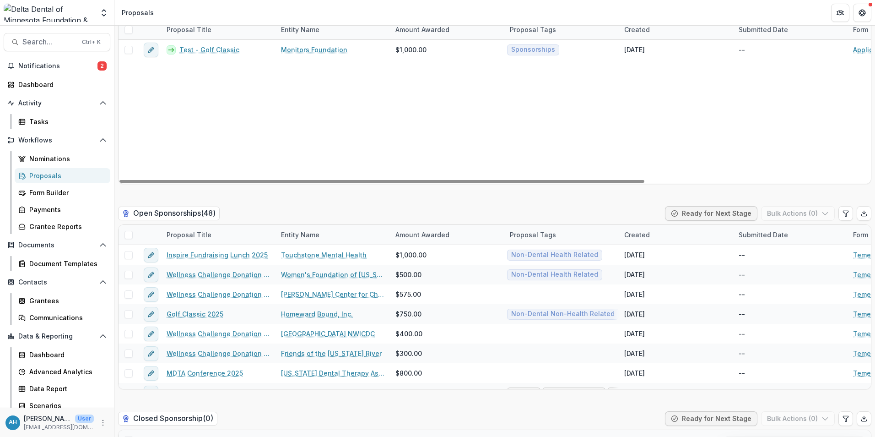
scroll to position [1647, 0]
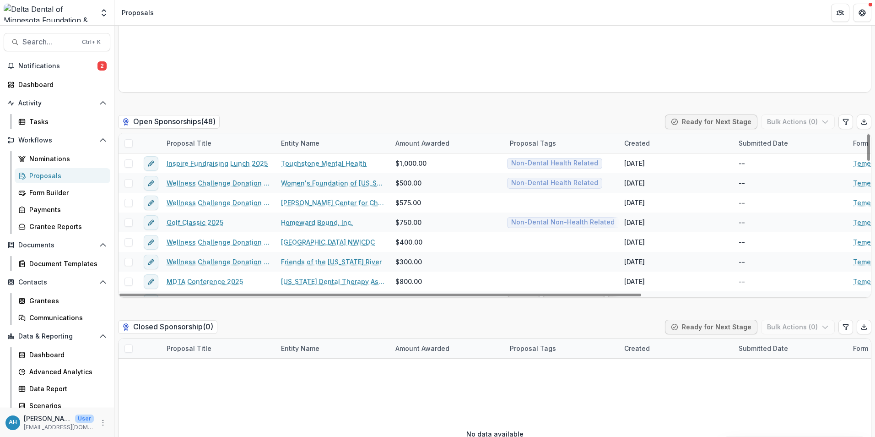
click at [213, 121] on h2 "Open Sponsorships ( 48 )" at bounding box center [169, 121] width 102 height 13
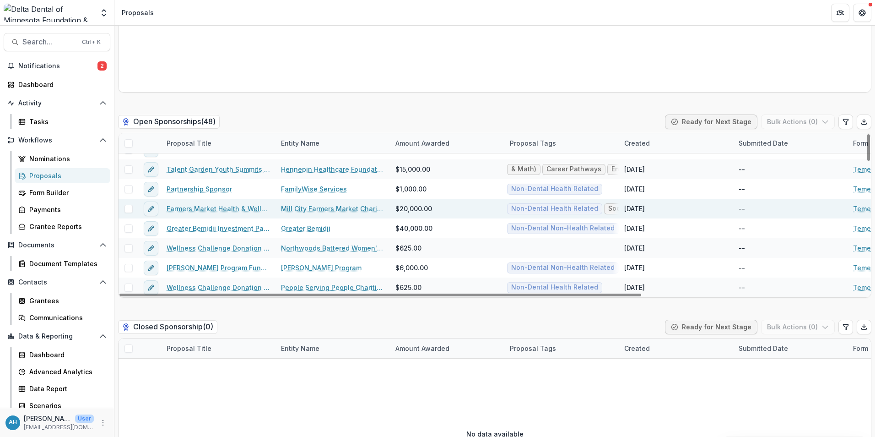
scroll to position [137, 0]
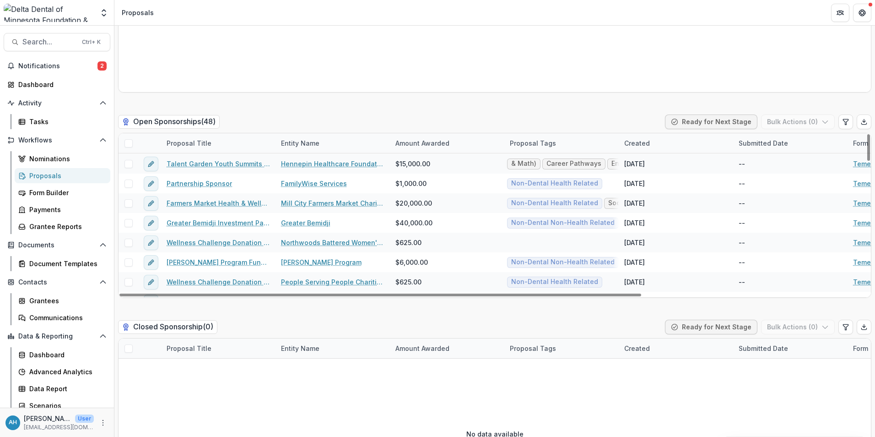
click at [195, 142] on div "Proposal Title" at bounding box center [189, 143] width 56 height 10
click at [211, 162] on input at bounding box center [218, 164] width 110 height 15
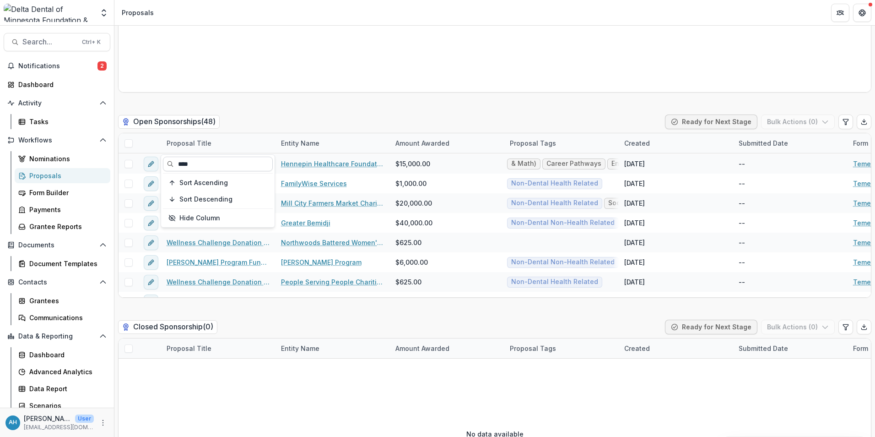
scroll to position [0, 0]
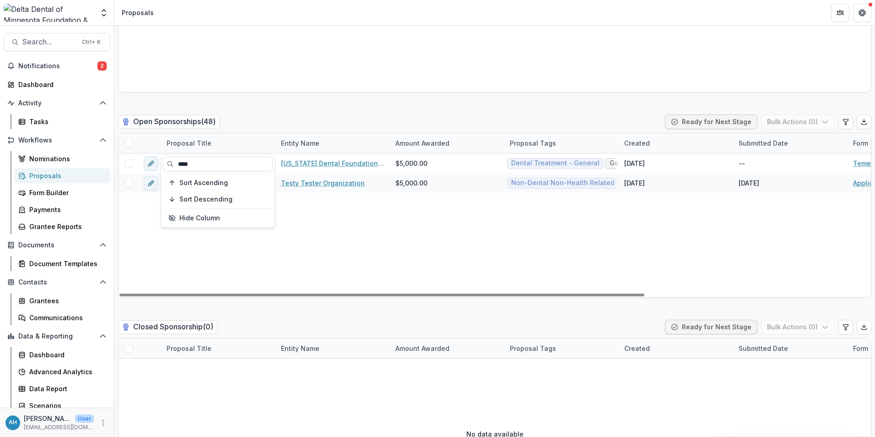
type input "****"
click at [354, 246] on div "OneSmile Gala 2025 [US_STATE] Dental Foundation, Inc. $5,000.00 Dental Treatmen…" at bounding box center [655, 225] width 1072 height 144
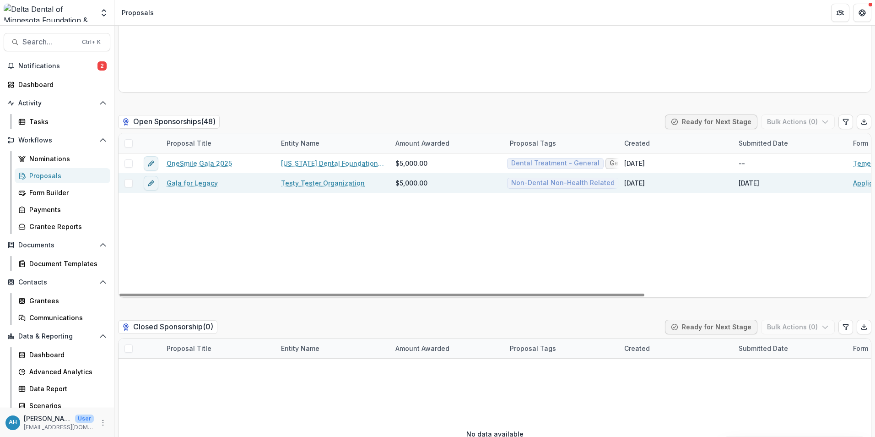
click at [193, 184] on link "Gala for Legacy" at bounding box center [192, 183] width 51 height 10
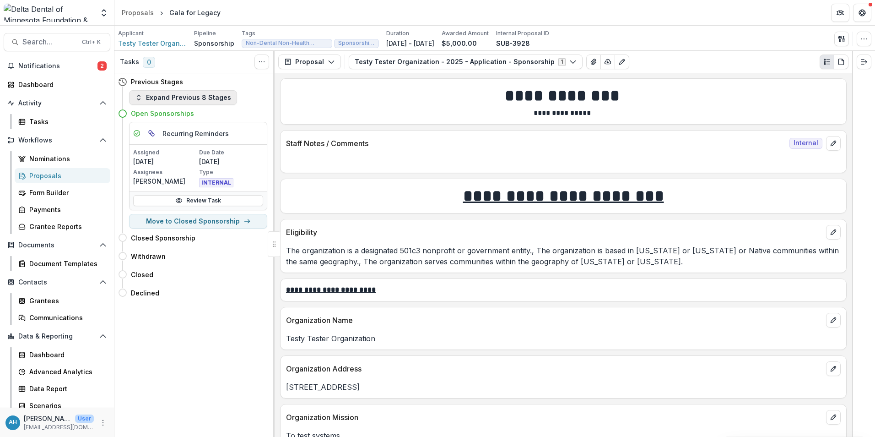
click at [167, 99] on button "Expand Previous 8 Stages" at bounding box center [183, 97] width 108 height 15
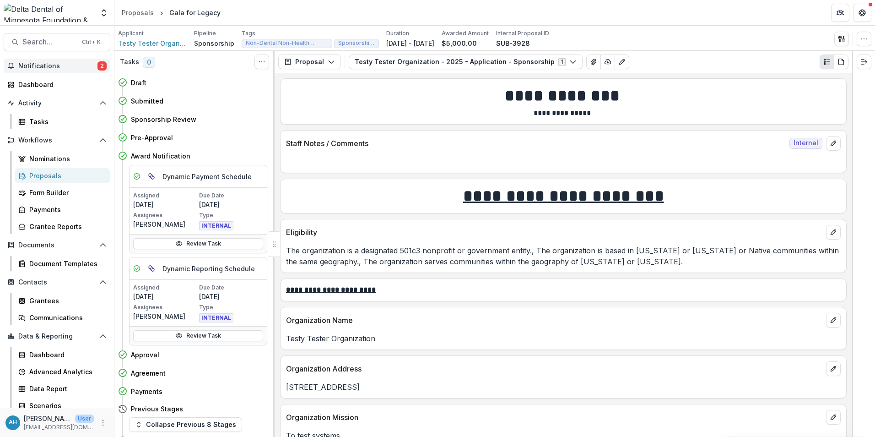
click at [40, 70] on button "Notifications 2" at bounding box center [57, 66] width 107 height 15
click at [101, 424] on icon "More" at bounding box center [102, 422] width 7 height 7
click at [153, 404] on link "User Settings" at bounding box center [161, 402] width 98 height 15
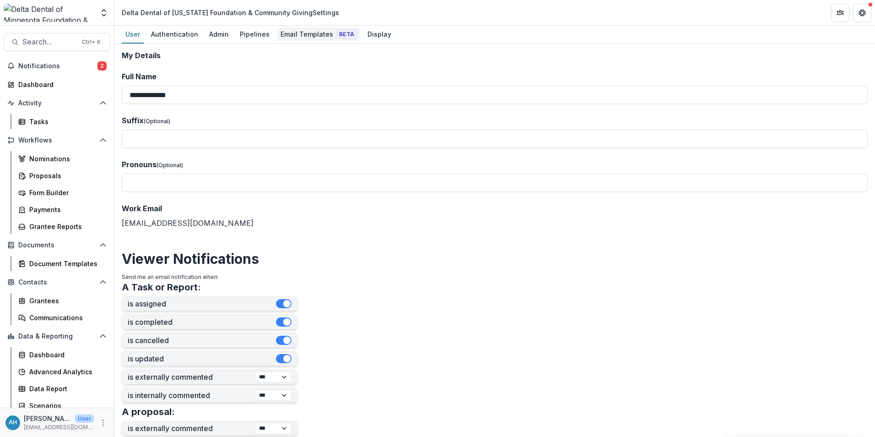
click at [309, 37] on div "Email Templates Beta" at bounding box center [318, 33] width 83 height 13
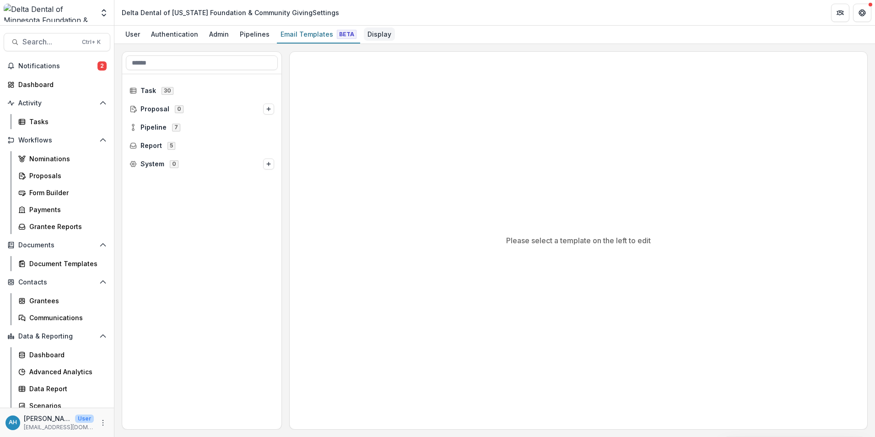
click at [373, 37] on div "Display" at bounding box center [379, 33] width 31 height 13
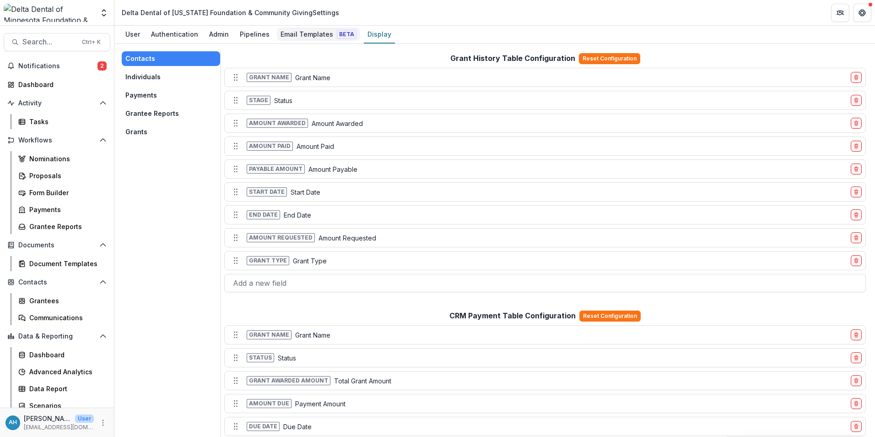
click at [306, 32] on div "Email Templates Beta" at bounding box center [318, 33] width 83 height 13
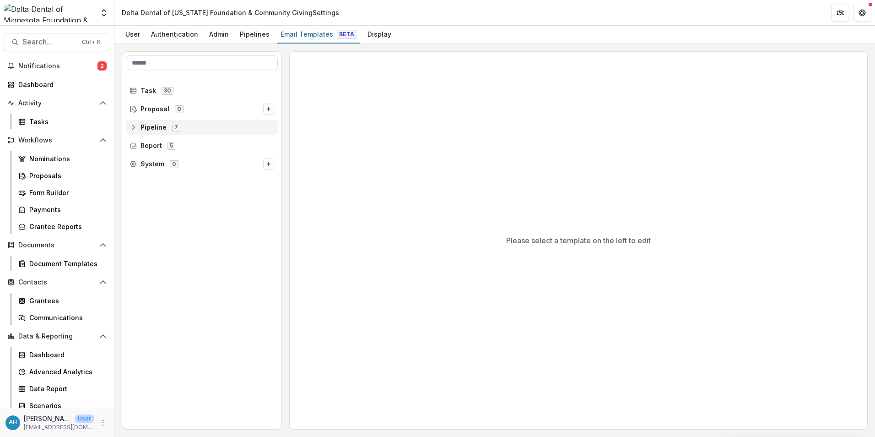
click at [133, 127] on icon at bounding box center [133, 127] width 7 height 7
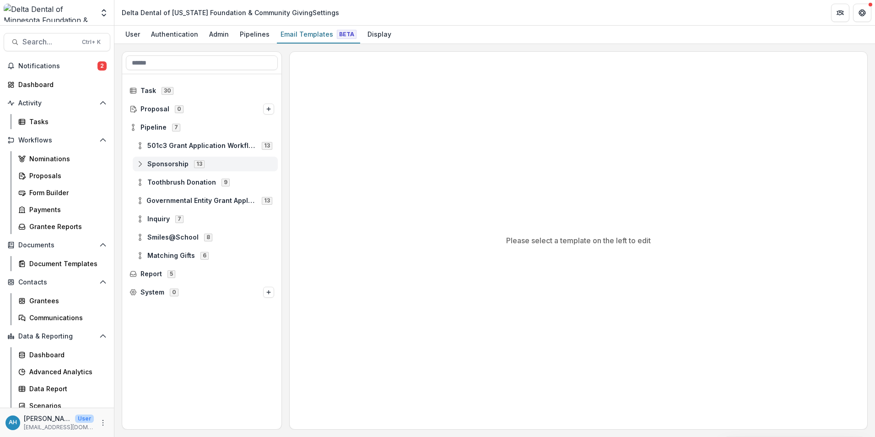
click at [197, 164] on span "13" at bounding box center [199, 163] width 11 height 7
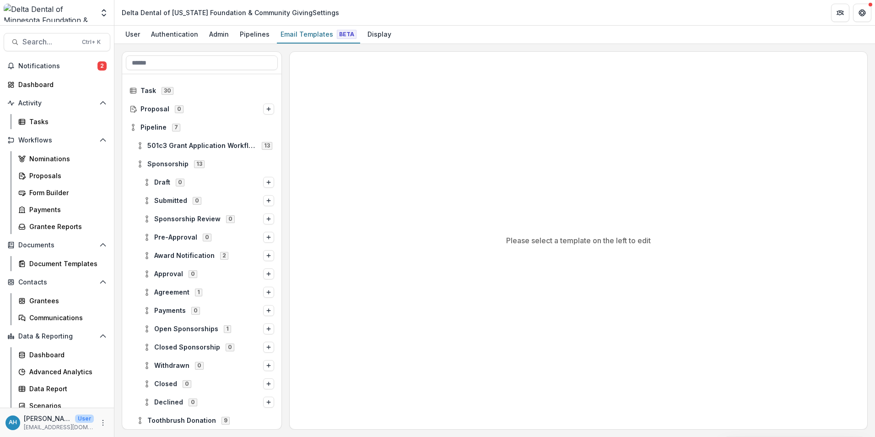
scroll to position [46, 0]
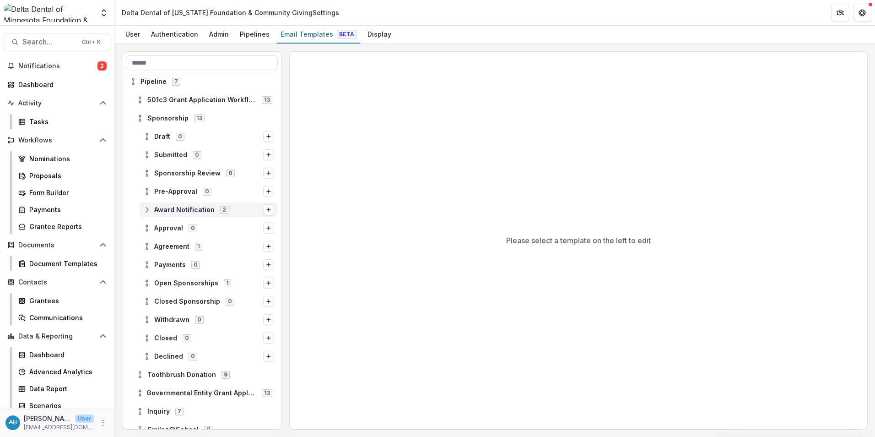
click at [147, 210] on line at bounding box center [147, 209] width 0 height 3
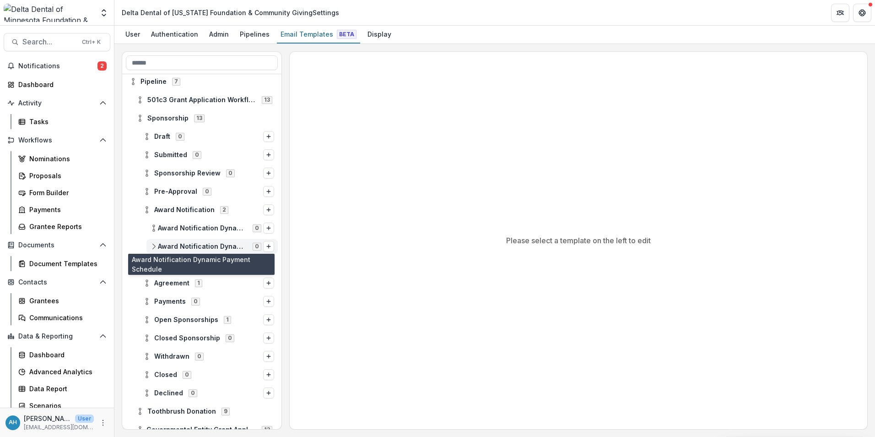
click at [186, 248] on span "Award Notification Dynamic Payment Schedule" at bounding box center [202, 247] width 89 height 8
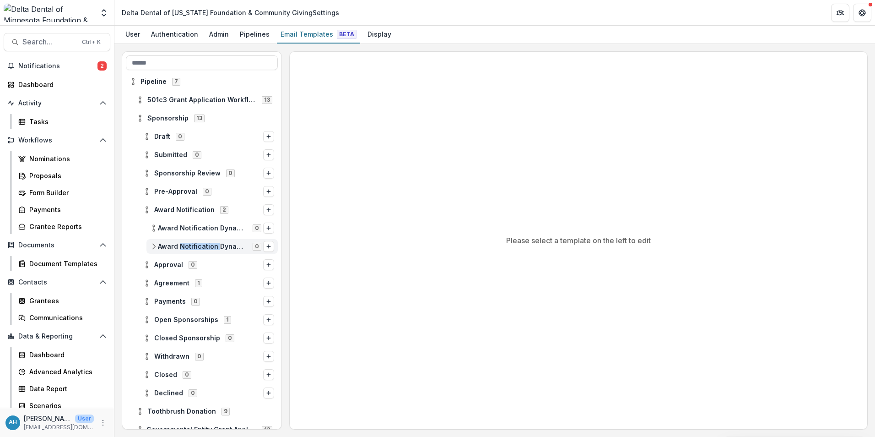
click at [186, 248] on span "Award Notification Dynamic Payment Schedule" at bounding box center [202, 247] width 89 height 8
drag, startPoint x: 186, startPoint y: 248, endPoint x: 161, endPoint y: 241, distance: 25.5
click at [161, 241] on div "Award Notification Dynamic Payment Schedule 0" at bounding box center [211, 246] width 131 height 15
drag, startPoint x: 161, startPoint y: 241, endPoint x: 156, endPoint y: 246, distance: 7.4
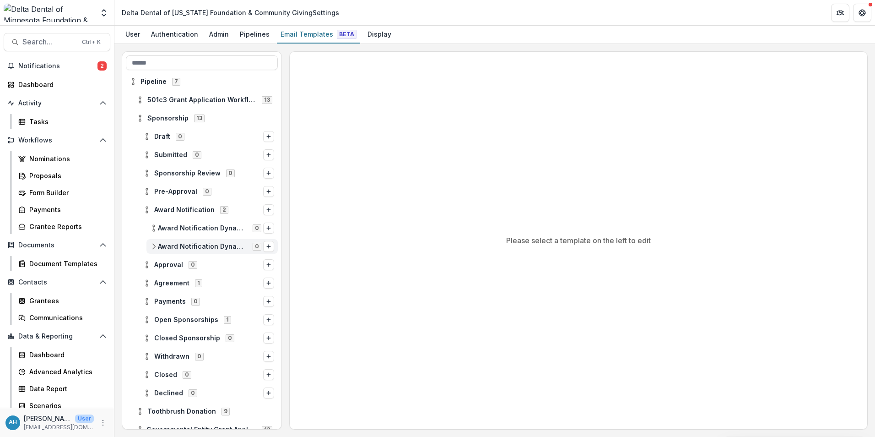
click at [156, 246] on icon at bounding box center [153, 246] width 7 height 7
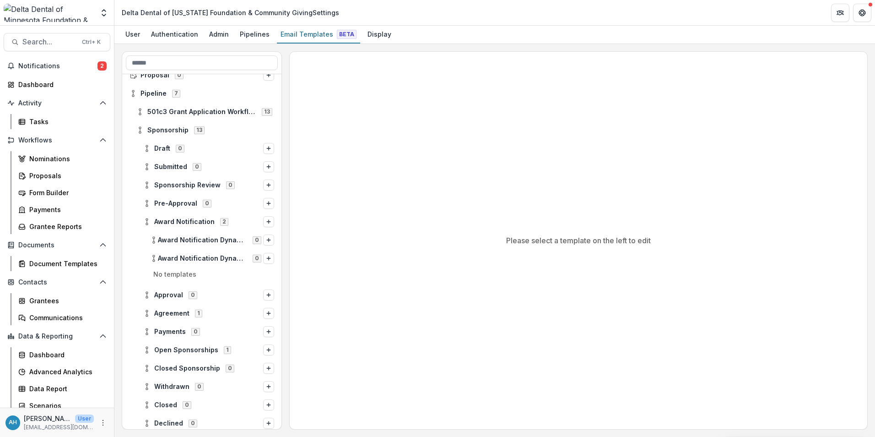
scroll to position [0, 0]
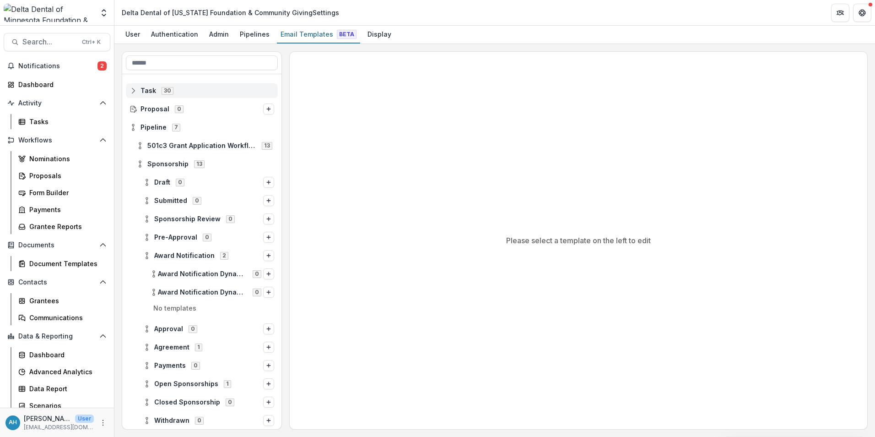
click at [133, 89] on icon at bounding box center [133, 90] width 7 height 7
click at [308, 38] on div "Email Templates Beta" at bounding box center [318, 33] width 83 height 13
click at [308, 35] on div "Email Templates Beta" at bounding box center [318, 33] width 83 height 13
click at [71, 260] on div "Document Templates" at bounding box center [66, 264] width 74 height 10
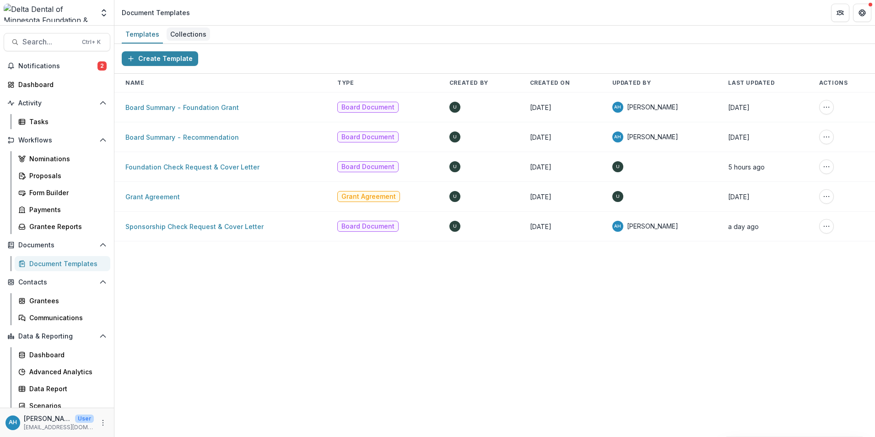
click at [185, 32] on div "Collections" at bounding box center [188, 33] width 43 height 13
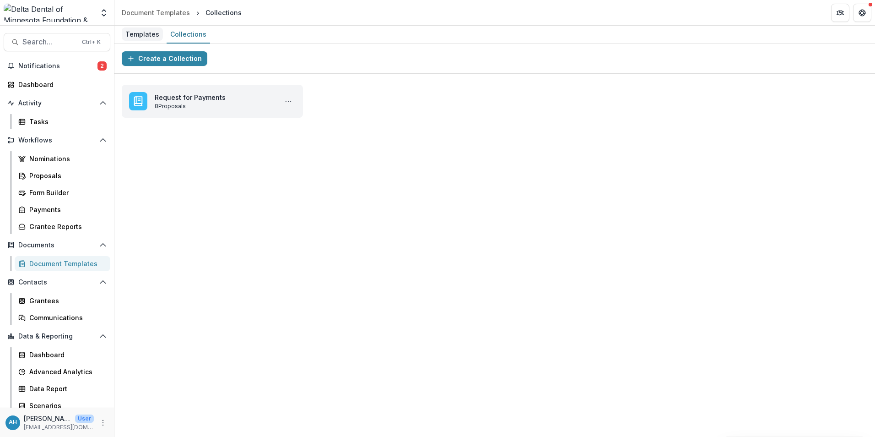
click at [152, 34] on div "Templates" at bounding box center [142, 33] width 41 height 13
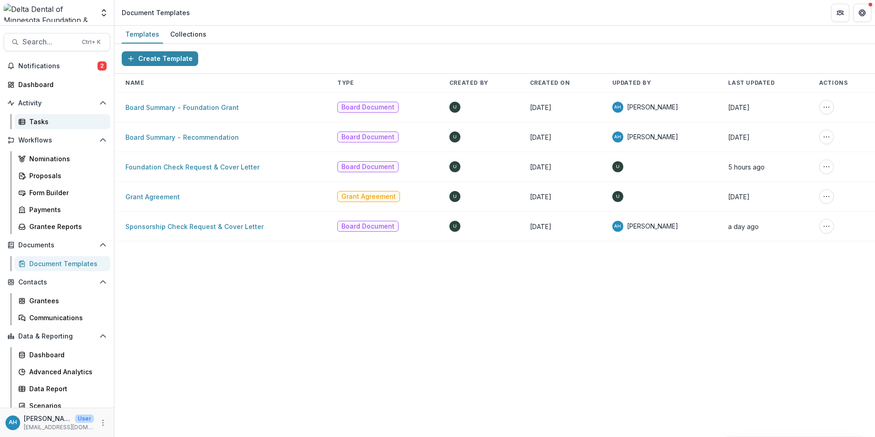
click at [40, 123] on div "Tasks" at bounding box center [66, 122] width 74 height 10
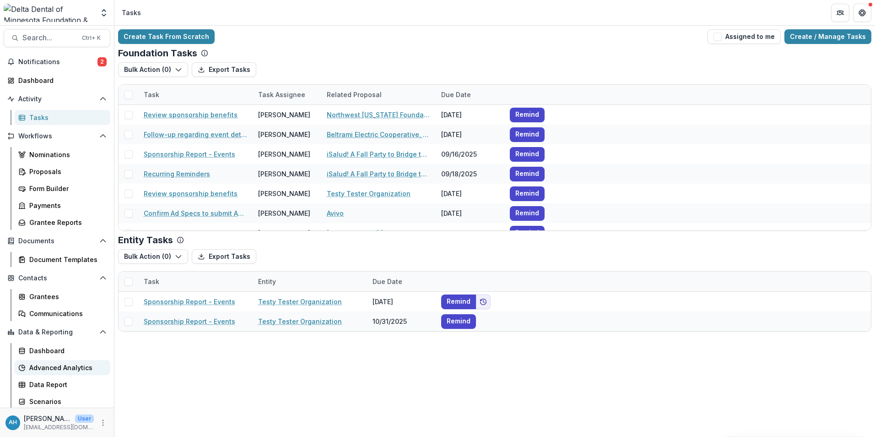
scroll to position [5, 0]
click at [100, 421] on icon "More" at bounding box center [102, 422] width 7 height 7
click at [153, 404] on link "User Settings" at bounding box center [161, 402] width 98 height 15
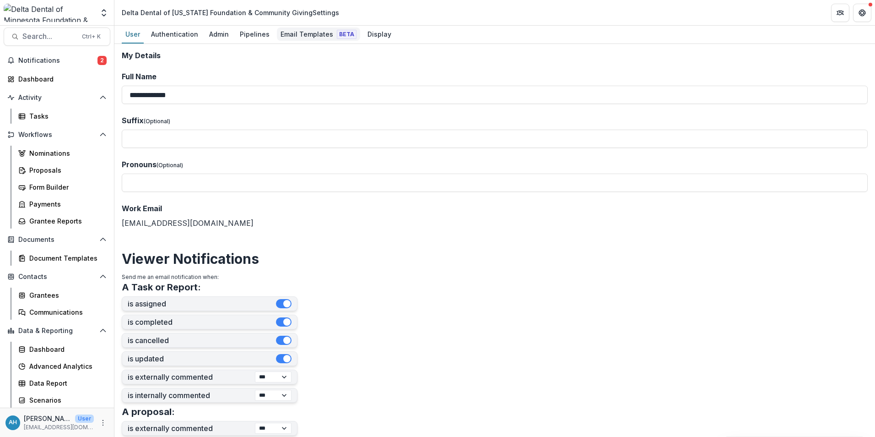
click at [303, 36] on div "Email Templates Beta" at bounding box center [318, 33] width 83 height 13
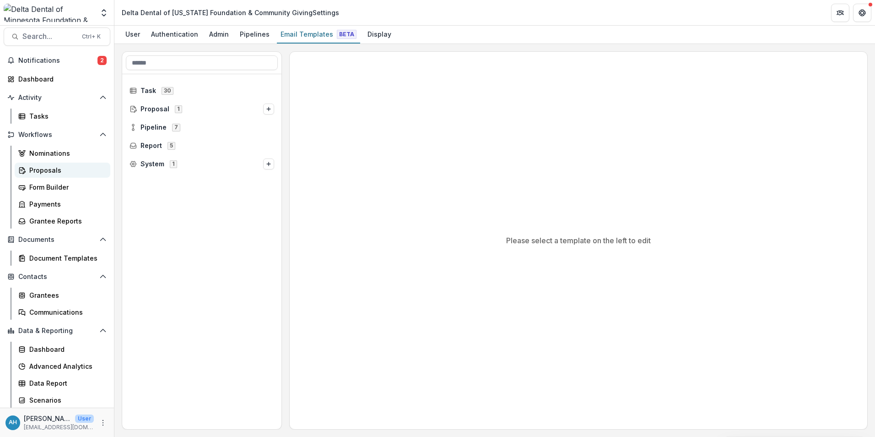
click at [50, 171] on div "Proposals" at bounding box center [66, 170] width 74 height 10
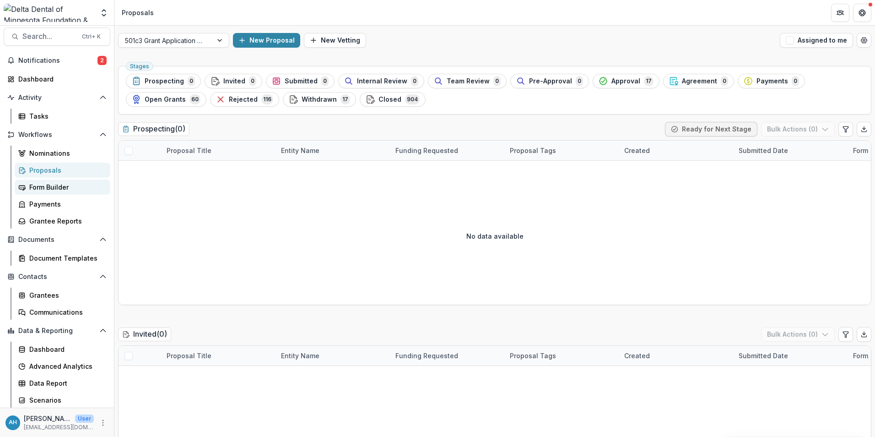
click at [54, 190] on div "Form Builder" at bounding box center [66, 187] width 74 height 10
click at [54, 189] on div "Form Builder" at bounding box center [66, 187] width 74 height 10
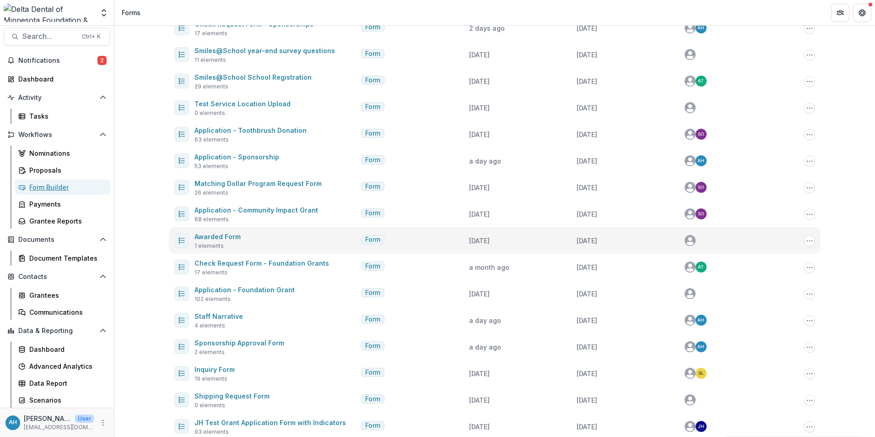
scroll to position [170, 0]
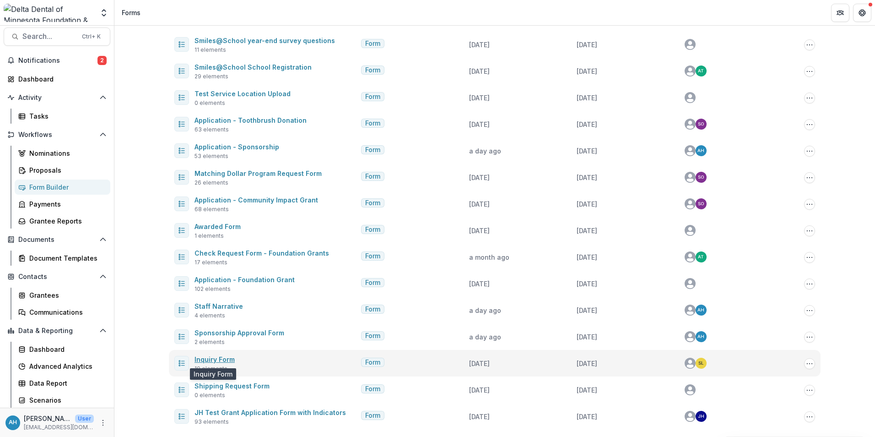
click at [220, 359] on link "Inquiry Form" at bounding box center [214, 359] width 40 height 8
